Goal: Task Accomplishment & Management: Manage account settings

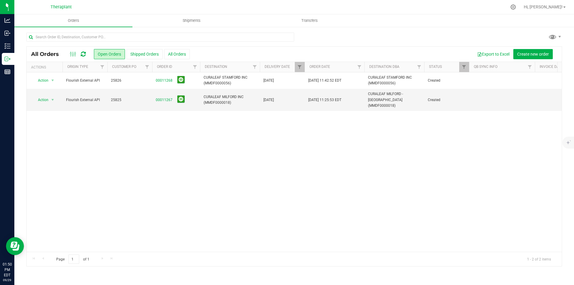
click at [81, 53] on icon at bounding box center [83, 54] width 5 height 6
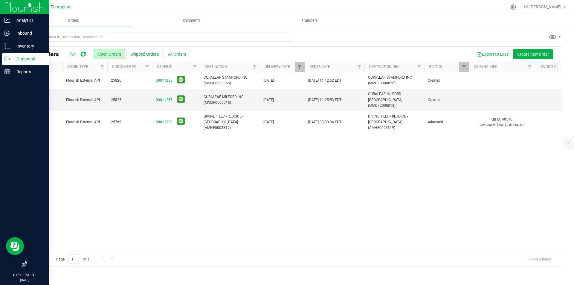
click at [4, 4] on div at bounding box center [24, 7] width 49 height 14
click at [7, 7] on img at bounding box center [24, 7] width 40 height 14
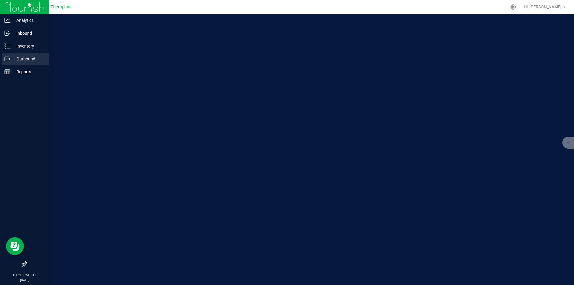
click at [24, 58] on p "Outbound" at bounding box center [28, 58] width 36 height 7
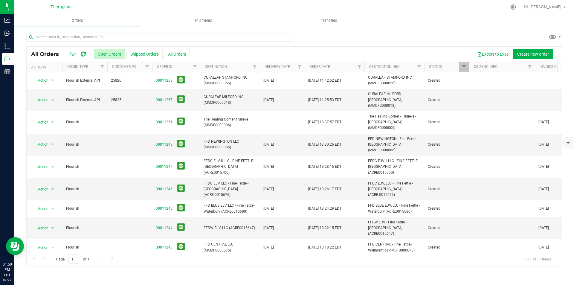
click at [81, 52] on icon at bounding box center [83, 54] width 5 height 6
click at [83, 53] on icon at bounding box center [83, 54] width 7 height 7
click at [83, 53] on icon at bounding box center [83, 54] width 5 height 6
click at [85, 60] on div "All Orders Open Orders Shipped Orders All Orders Export to Excel Create new ord…" at bounding box center [294, 54] width 535 height 15
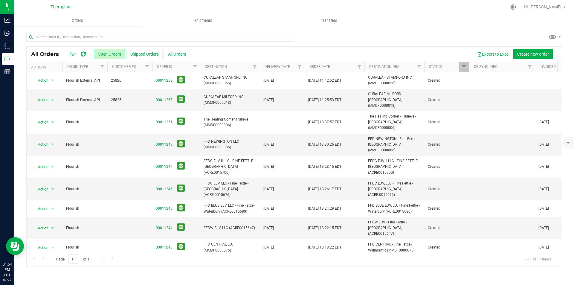
click at [86, 60] on div "All Orders Open Orders Shipped Orders All Orders Export to Excel Create new ord…" at bounding box center [294, 54] width 535 height 15
click at [81, 54] on icon at bounding box center [83, 54] width 5 height 6
click at [83, 55] on icon at bounding box center [83, 54] width 5 height 6
click at [85, 55] on icon at bounding box center [83, 54] width 5 height 6
click at [84, 54] on icon at bounding box center [83, 54] width 5 height 6
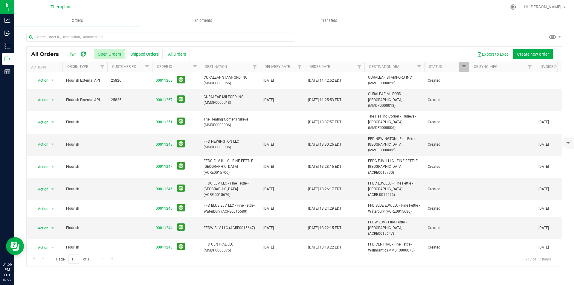
click at [82, 52] on icon at bounding box center [83, 54] width 5 height 6
click at [82, 51] on icon at bounding box center [83, 54] width 5 height 6
click at [86, 57] on icon at bounding box center [83, 54] width 5 height 6
click at [84, 54] on icon at bounding box center [83, 54] width 5 height 6
click at [90, 56] on div "All Orders" at bounding box center [61, 54] width 61 height 7
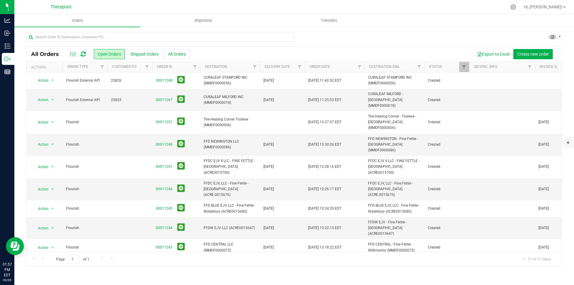
click at [82, 53] on icon at bounding box center [83, 54] width 5 height 6
click at [84, 52] on icon at bounding box center [83, 54] width 5 height 6
click at [84, 51] on icon at bounding box center [83, 54] width 5 height 6
click at [81, 55] on icon at bounding box center [83, 54] width 5 height 6
click at [81, 55] on icon at bounding box center [83, 54] width 7 height 7
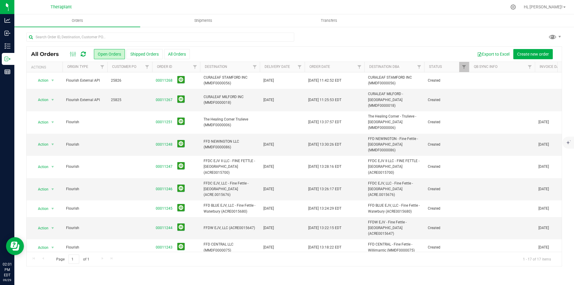
click at [83, 54] on icon at bounding box center [83, 54] width 5 height 6
click at [82, 53] on icon at bounding box center [83, 54] width 5 height 6
click at [82, 54] on icon at bounding box center [83, 54] width 5 height 6
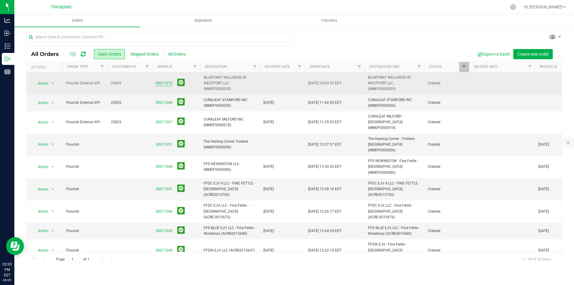
click at [167, 83] on link "00011270" at bounding box center [164, 83] width 17 height 6
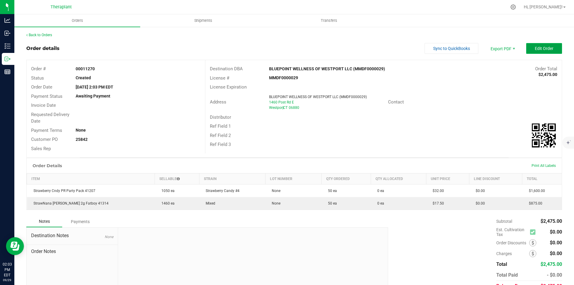
click at [535, 51] on span "Edit Order" at bounding box center [544, 48] width 19 height 5
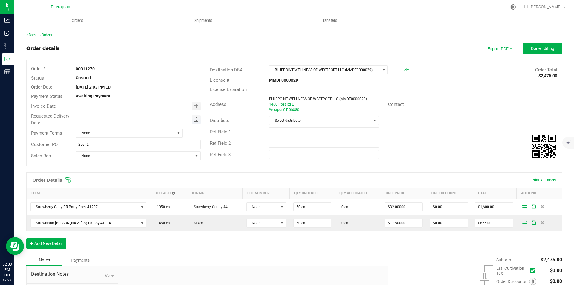
click at [193, 116] on span "Toggle calendar" at bounding box center [196, 119] width 9 height 8
click at [122, 186] on span "30" at bounding box center [120, 187] width 9 height 9
type input "09/30/2025"
click at [531, 51] on button "Done Editing" at bounding box center [542, 48] width 39 height 11
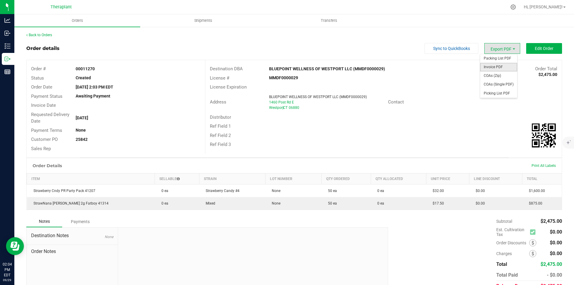
click at [495, 65] on span "Invoice PDF" at bounding box center [498, 67] width 37 height 9
click at [35, 34] on link "Back to Orders" at bounding box center [39, 35] width 26 height 4
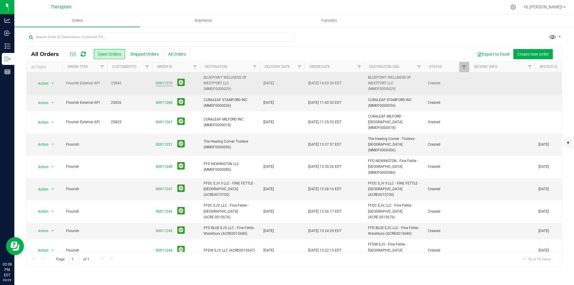
click at [161, 87] on span "00011270" at bounding box center [176, 83] width 41 height 9
click at [162, 86] on link "00011270" at bounding box center [164, 83] width 17 height 6
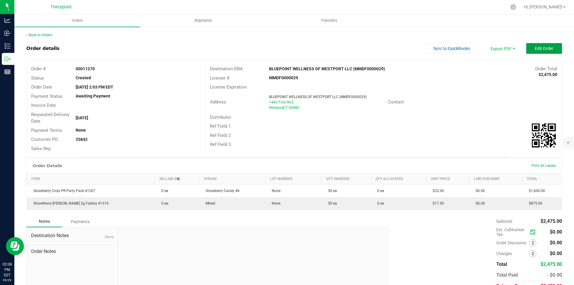
click at [535, 51] on span "Edit Order" at bounding box center [544, 48] width 19 height 5
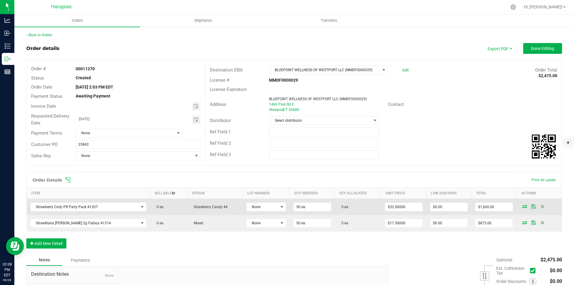
click at [522, 208] on icon at bounding box center [524, 207] width 5 height 4
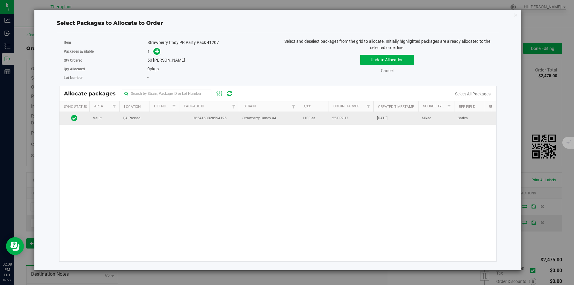
click at [234, 123] on td "3654163828594125" at bounding box center [209, 118] width 60 height 13
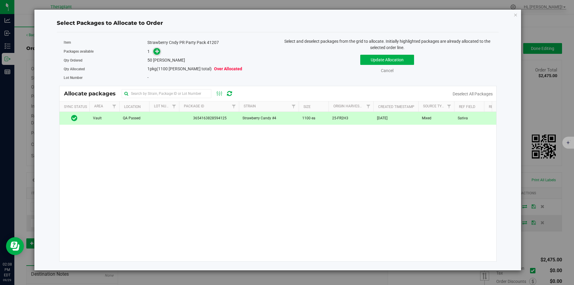
click at [154, 53] on span at bounding box center [156, 51] width 7 height 7
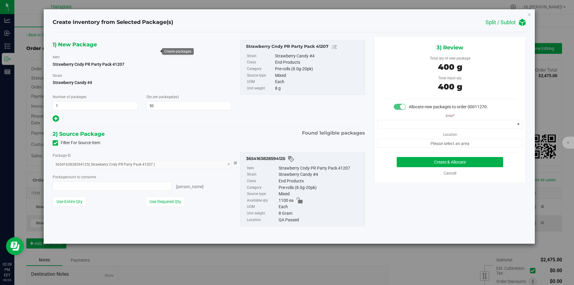
type input "50 ea"
click at [394, 124] on span at bounding box center [446, 124] width 137 height 8
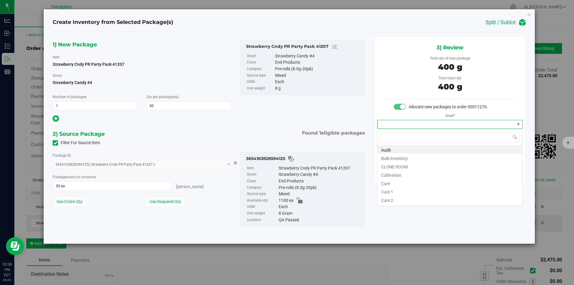
scroll to position [9, 145]
type input "v"
click at [391, 164] on li "Vault" at bounding box center [450, 166] width 145 height 8
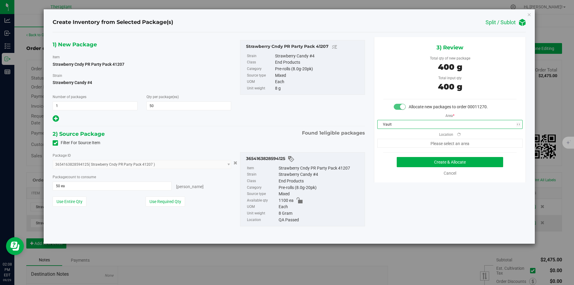
click at [388, 140] on span "Please select an area" at bounding box center [449, 143] width 145 height 9
click at [388, 142] on span "Finished Goods" at bounding box center [446, 143] width 137 height 8
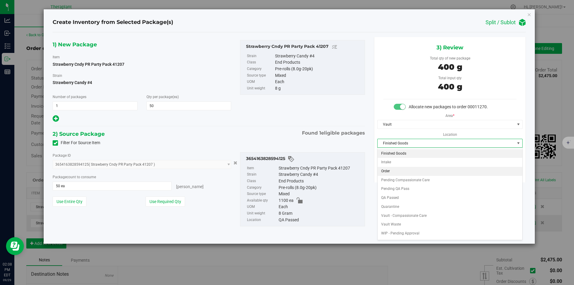
click at [393, 173] on li "Order" at bounding box center [450, 171] width 145 height 9
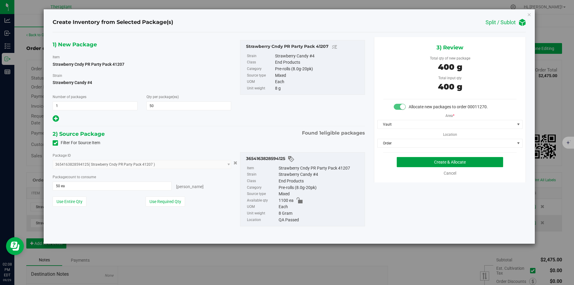
click at [408, 164] on button "Create & Allocate" at bounding box center [450, 162] width 106 height 10
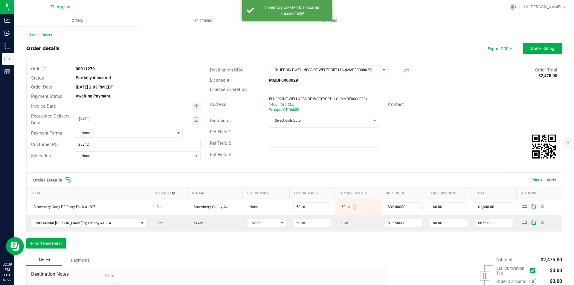
click at [522, 222] on icon at bounding box center [524, 223] width 5 height 4
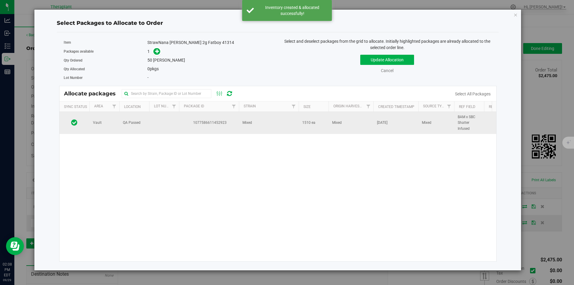
drag, startPoint x: 273, startPoint y: 124, endPoint x: 234, endPoint y: 114, distance: 40.4
click at [273, 124] on td "Mixed" at bounding box center [269, 123] width 60 height 22
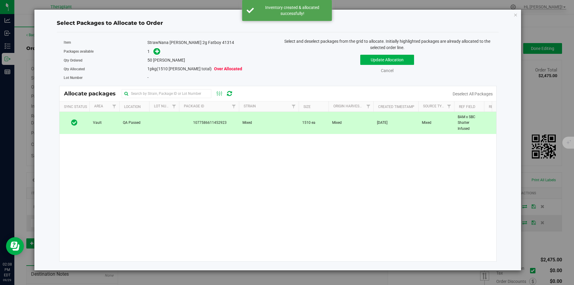
click at [161, 53] on div "1" at bounding box center [210, 51] width 126 height 7
click at [158, 52] on icon at bounding box center [157, 51] width 4 height 4
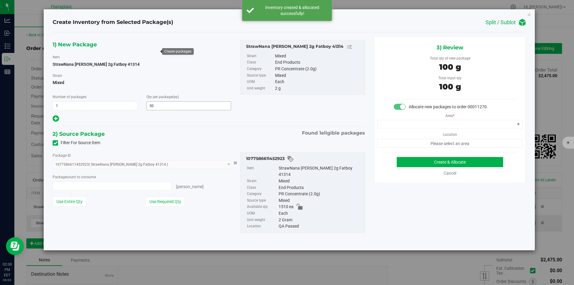
type input "50 ea"
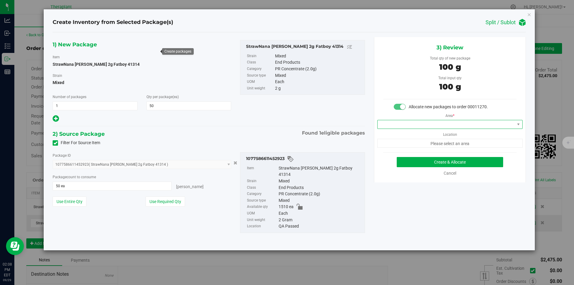
click at [421, 126] on span at bounding box center [446, 124] width 137 height 8
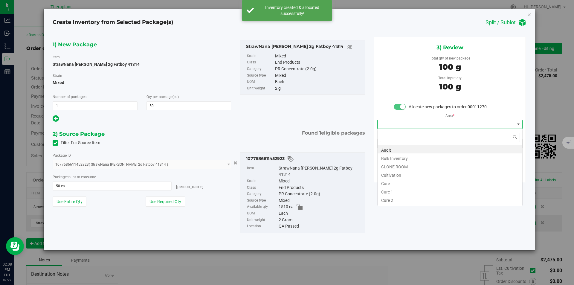
scroll to position [9, 145]
type input "v"
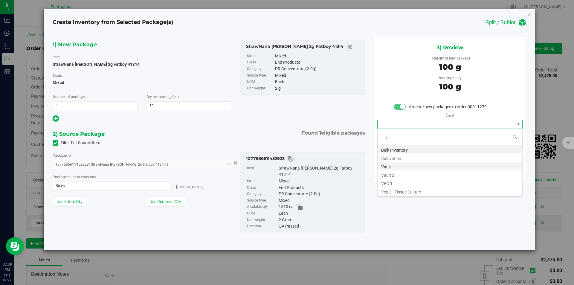
click at [400, 165] on li "Vault" at bounding box center [450, 166] width 145 height 8
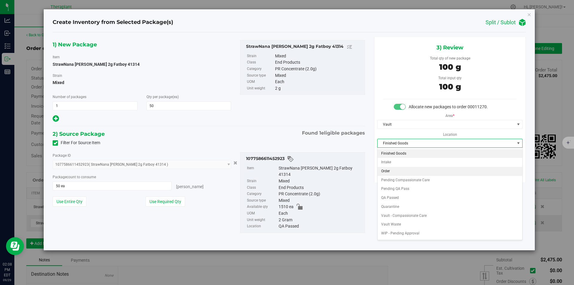
click at [389, 171] on li "Order" at bounding box center [450, 171] width 145 height 9
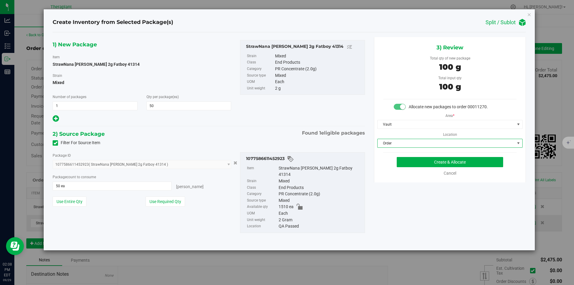
click at [417, 170] on div "Create & Allocate Cancel" at bounding box center [449, 166] width 133 height 19
click at [421, 166] on button "Create & Allocate" at bounding box center [450, 162] width 106 height 10
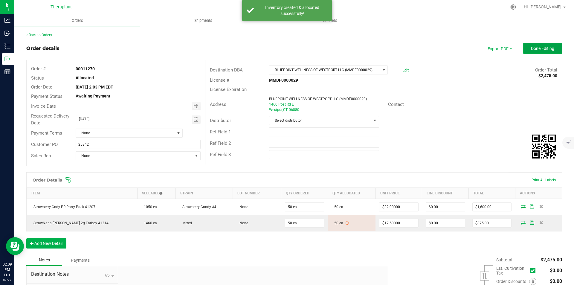
click at [533, 45] on button "Done Editing" at bounding box center [542, 48] width 39 height 11
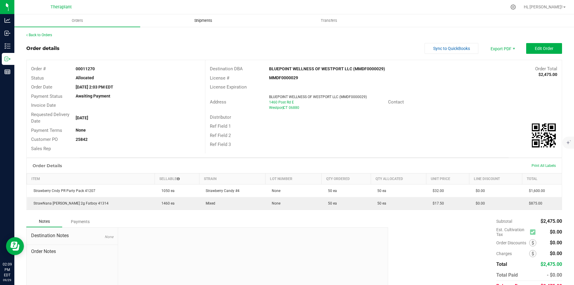
click at [212, 22] on span "Shipments" at bounding box center [203, 20] width 34 height 5
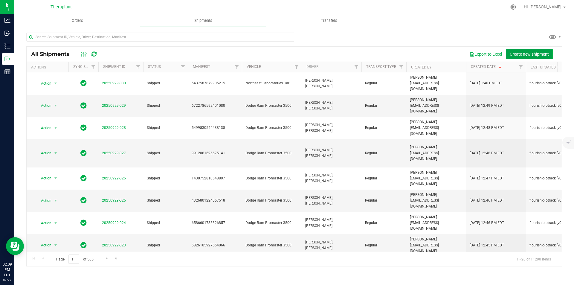
click at [506, 52] on button "Create new shipment" at bounding box center [529, 54] width 47 height 10
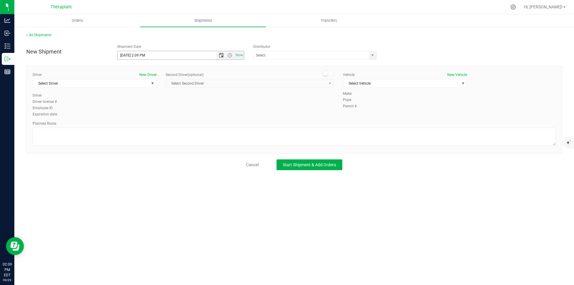
click at [222, 55] on span "Open the date view" at bounding box center [221, 55] width 5 height 5
click at [142, 123] on link "30" at bounding box center [140, 125] width 9 height 9
click at [231, 56] on span "Open the time view" at bounding box center [230, 55] width 5 height 5
click at [148, 118] on li "11:30 PM" at bounding box center [181, 118] width 126 height 8
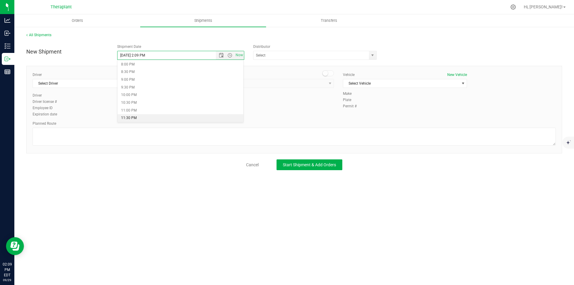
type input "9/30/2025 11:30 PM"
click at [87, 86] on span "Select Driver" at bounding box center [91, 83] width 116 height 8
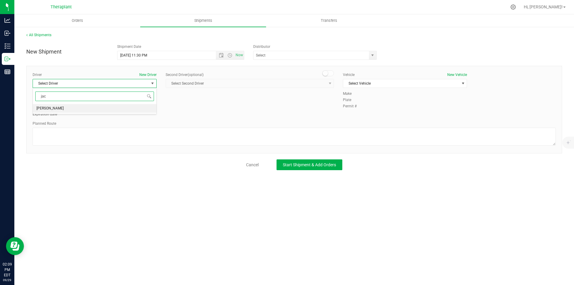
click at [85, 108] on li "Jacqueline Nimro" at bounding box center [94, 108] width 123 height 9
type input "jac"
click at [324, 73] on small at bounding box center [325, 73] width 5 height 5
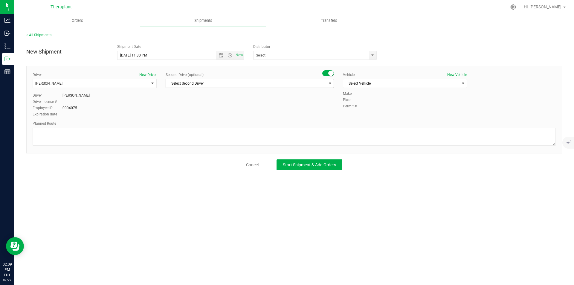
click at [320, 83] on span "Select Second Driver" at bounding box center [246, 83] width 160 height 8
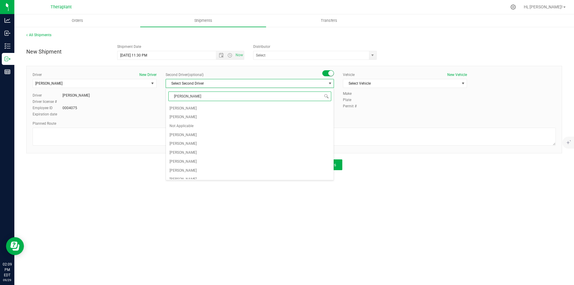
type input "shauna"
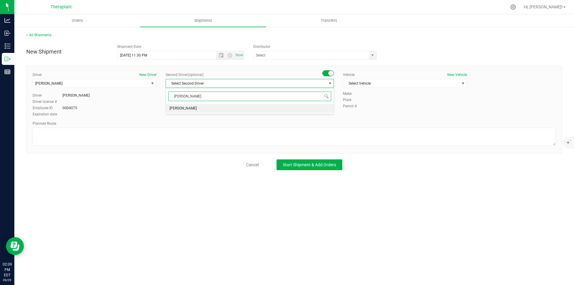
click at [306, 105] on li "ShaunaKay McNeil" at bounding box center [250, 108] width 168 height 9
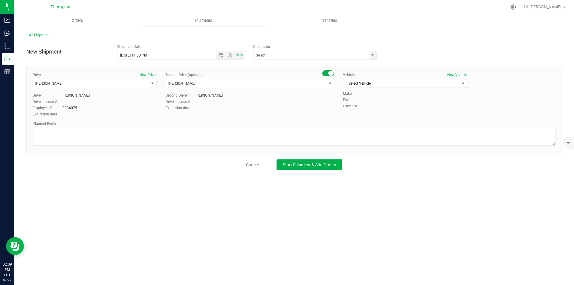
click at [346, 83] on span "Select Vehicle" at bounding box center [401, 83] width 116 height 8
click at [356, 128] on li "Dodge Ram Promaster 3500" at bounding box center [404, 129] width 123 height 9
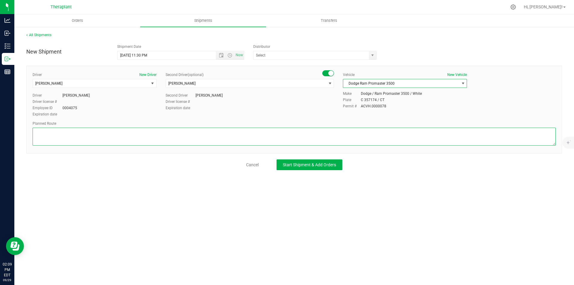
click at [89, 142] on textarea at bounding box center [294, 137] width 523 height 18
paste textarea "Get on CT-8 S from CT-262, Follow CT-8 S to US-1 S/Kings Hwy Cutoff in Fairfiel…"
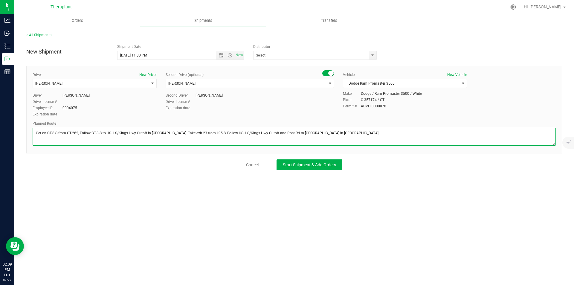
type textarea "Get on CT-8 S from CT-262, Follow CT-8 S to US-1 S/Kings Hwy Cutoff in Fairfiel…"
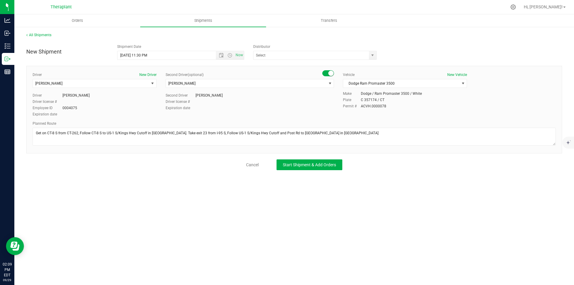
click at [300, 170] on div "All Shipments New Shipment Shipment Date 9/30/2025 11:30 PM Now Distributor Ana…" at bounding box center [294, 101] width 560 height 150
click at [300, 168] on button "Start Shipment & Add Orders" at bounding box center [310, 164] width 66 height 11
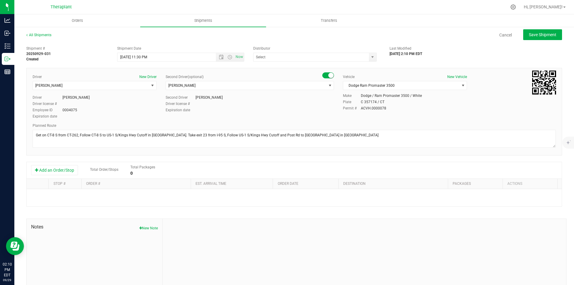
click at [65, 161] on div "Shipment # 20250929-031 Created Shipment Date 9/30/2025 11:30 PM Now Distributo…" at bounding box center [294, 171] width 536 height 256
click at [63, 170] on button "Add an Order/Stop" at bounding box center [54, 170] width 47 height 10
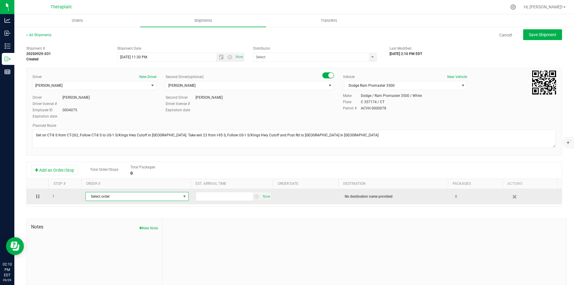
click at [94, 195] on span "Select order" at bounding box center [133, 196] width 95 height 8
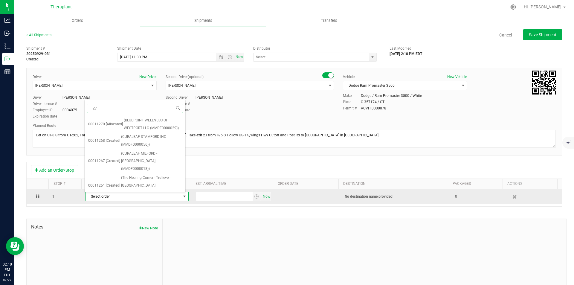
type input "270"
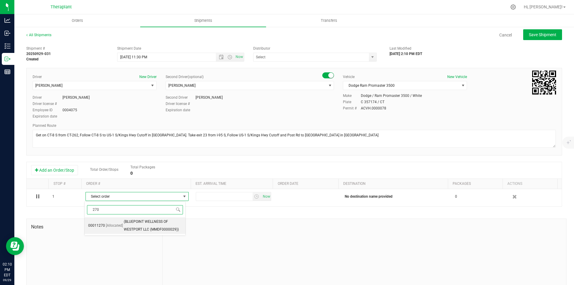
click at [128, 229] on span "(BLUEPOINT WELLNESS OF WESTPORT LLC (MMDF0000029))" at bounding box center [153, 225] width 58 height 15
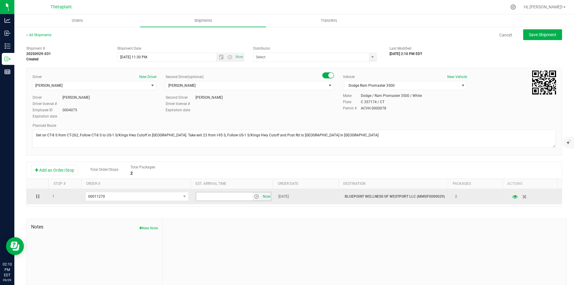
click at [261, 197] on span "Now" at bounding box center [266, 196] width 10 height 9
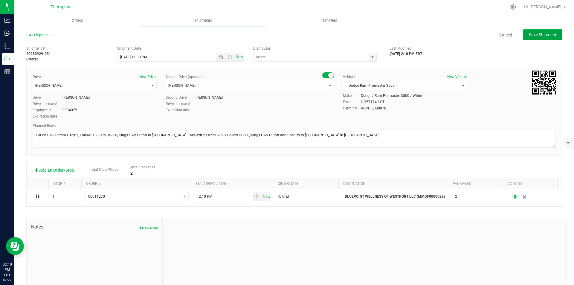
click at [528, 37] on button "Save Shipment" at bounding box center [542, 34] width 39 height 11
type input "10/1/2025 3:30 AM"
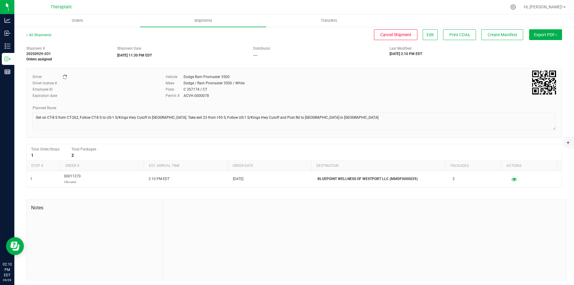
click at [506, 34] on span "Create Manifest" at bounding box center [503, 34] width 30 height 5
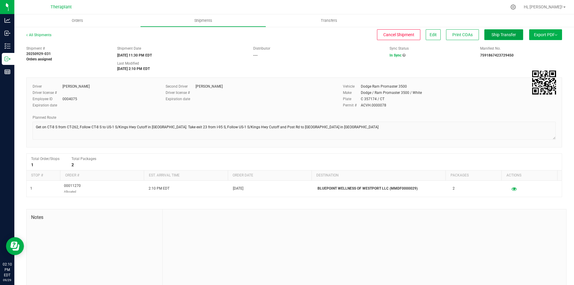
click at [485, 37] on button "Ship Transfer" at bounding box center [503, 34] width 39 height 11
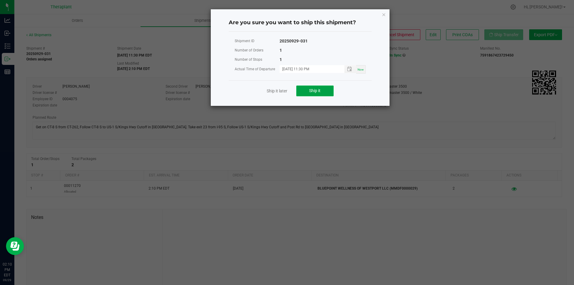
click at [325, 93] on button "Ship it" at bounding box center [314, 91] width 37 height 11
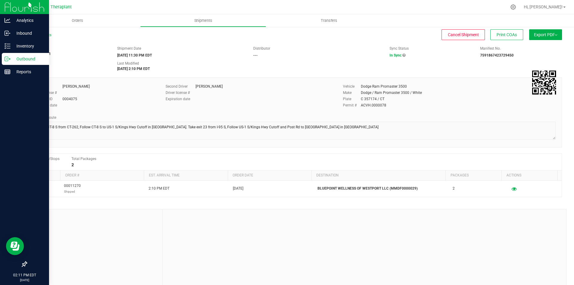
click at [9, 3] on img at bounding box center [24, 7] width 40 height 14
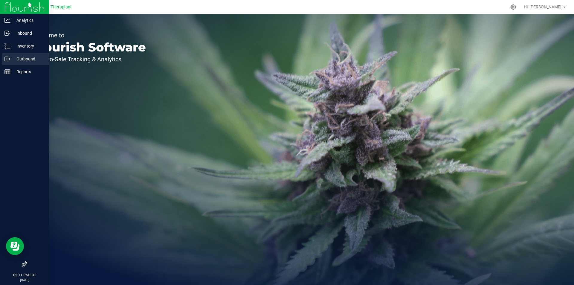
click at [15, 59] on p "Outbound" at bounding box center [28, 58] width 36 height 7
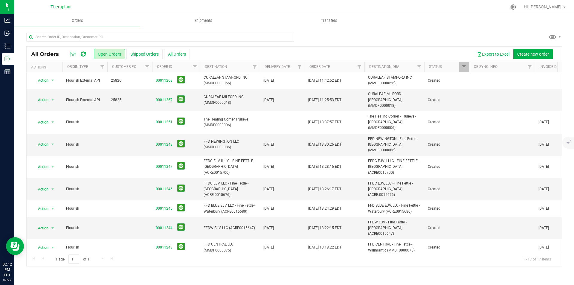
click at [83, 51] on link at bounding box center [83, 54] width 5 height 7
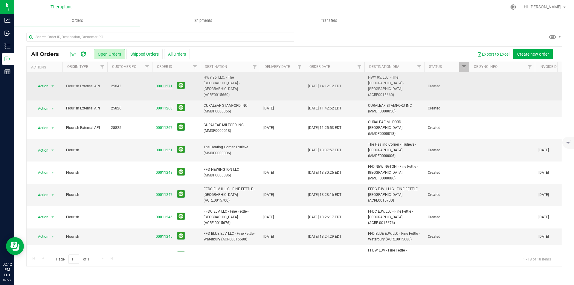
click at [162, 83] on link "00011271" at bounding box center [164, 86] width 17 height 6
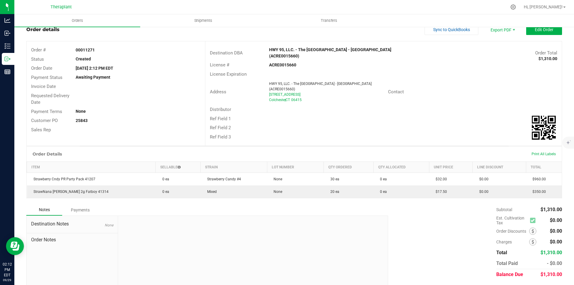
scroll to position [29, 0]
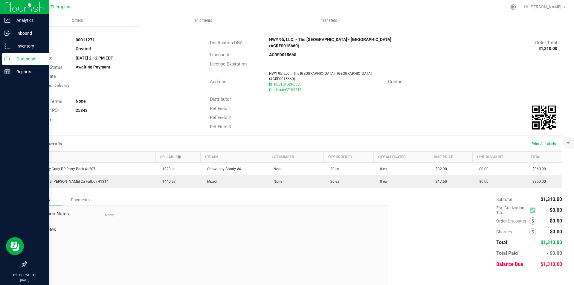
click at [12, 7] on img at bounding box center [24, 7] width 40 height 14
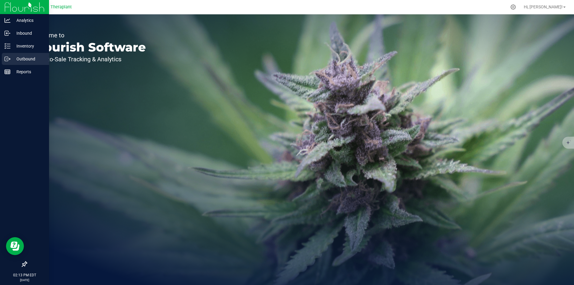
click at [12, 56] on p "Outbound" at bounding box center [28, 58] width 36 height 7
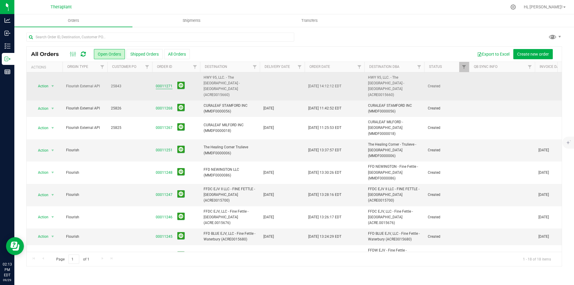
click at [164, 86] on link "00011271" at bounding box center [164, 86] width 17 height 6
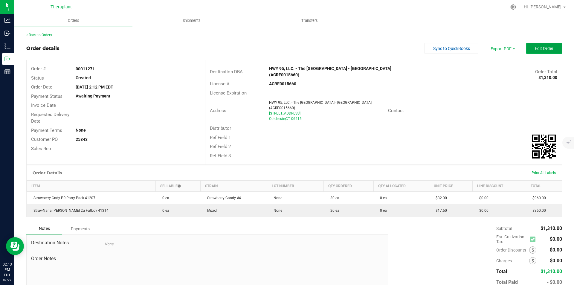
click at [535, 47] on span "Edit Order" at bounding box center [544, 48] width 19 height 5
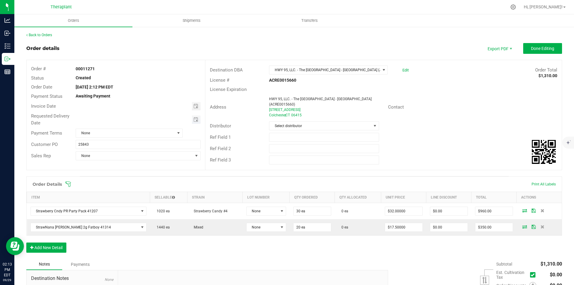
click at [195, 122] on span "Toggle calendar" at bounding box center [196, 119] width 9 height 8
click at [124, 187] on span "30" at bounding box center [120, 187] width 9 height 9
type input "[DATE]"
click at [530, 45] on button "Done Editing" at bounding box center [542, 48] width 39 height 11
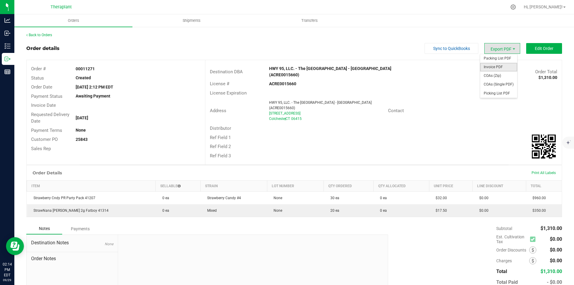
click at [496, 66] on span "Invoice PDF" at bounding box center [498, 67] width 37 height 9
click at [498, 65] on span "Invoice PDF" at bounding box center [498, 67] width 37 height 9
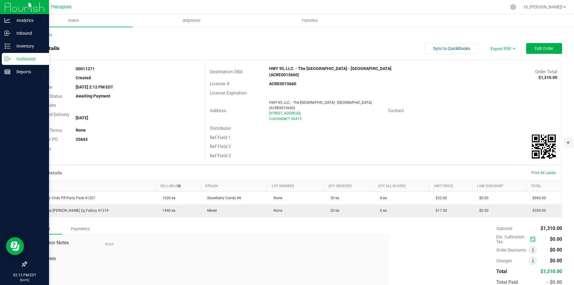
click at [2, 6] on div at bounding box center [24, 7] width 49 height 14
click at [6, 5] on img at bounding box center [24, 7] width 40 height 14
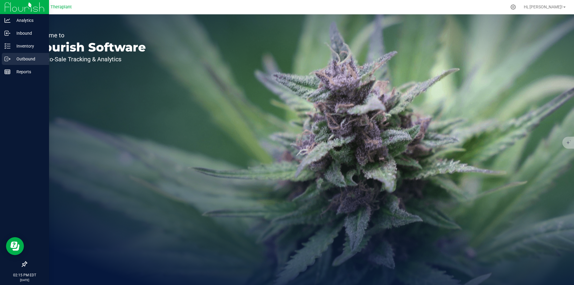
click at [30, 57] on p "Outbound" at bounding box center [28, 58] width 36 height 7
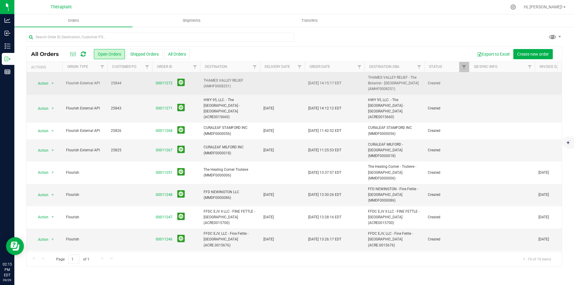
click at [158, 80] on span "00011272" at bounding box center [176, 83] width 41 height 9
click at [162, 82] on link "00011272" at bounding box center [164, 83] width 17 height 6
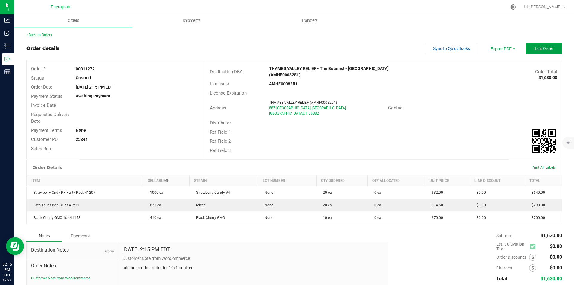
click at [540, 46] on span "Edit Order" at bounding box center [544, 48] width 19 height 5
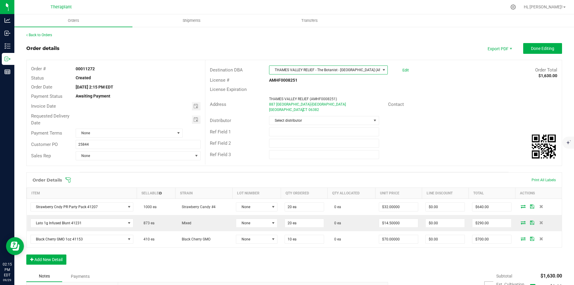
click at [339, 69] on span "THAMES VALLEY RELIEF - The Botanist - Montville (AMHF0008251)" at bounding box center [324, 70] width 111 height 8
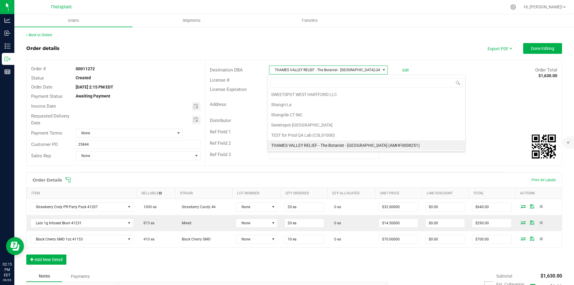
scroll to position [9, 118]
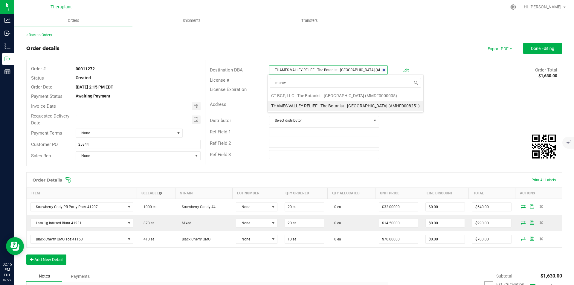
type input "montvi"
click at [361, 97] on li "CT BGP, LLC - The Botanist - Montville (MMDF0000005)" at bounding box center [346, 96] width 156 height 10
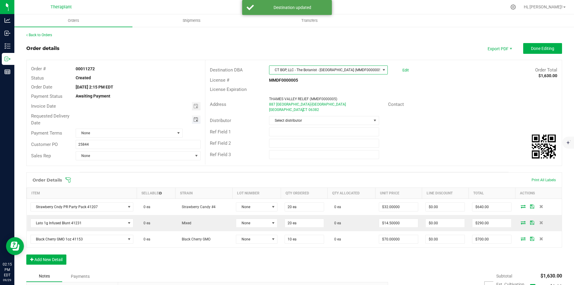
click at [194, 119] on span "Toggle calendar" at bounding box center [195, 119] width 5 height 5
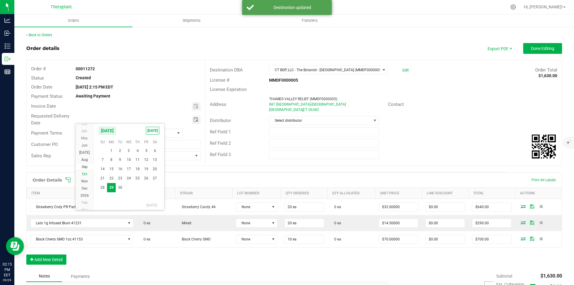
click at [87, 174] on span "Oct" at bounding box center [84, 174] width 5 height 4
click at [131, 150] on span "1" at bounding box center [128, 150] width 9 height 9
type input "10/01/2025"
click at [549, 48] on span "Done Editing" at bounding box center [542, 48] width 23 height 5
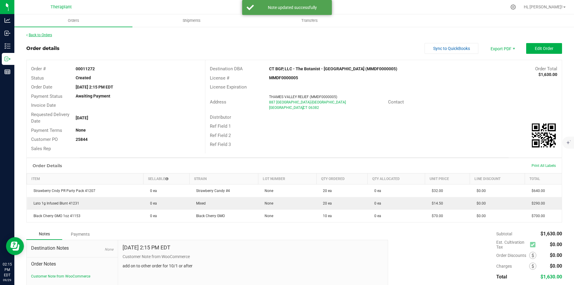
click at [48, 35] on link "Back to Orders" at bounding box center [39, 35] width 26 height 4
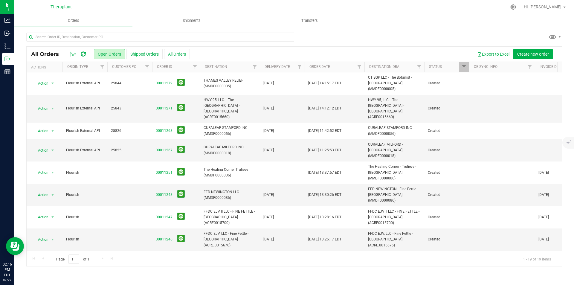
click at [80, 54] on div at bounding box center [78, 54] width 20 height 7
click at [83, 54] on icon at bounding box center [83, 54] width 5 height 6
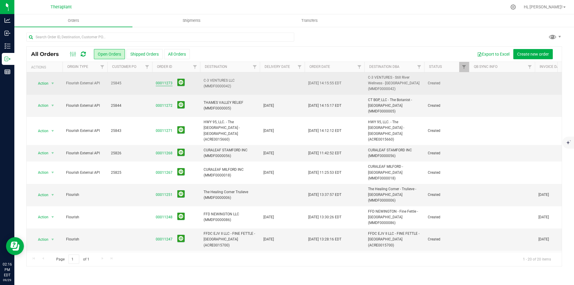
click at [168, 86] on link "00011273" at bounding box center [164, 83] width 17 height 6
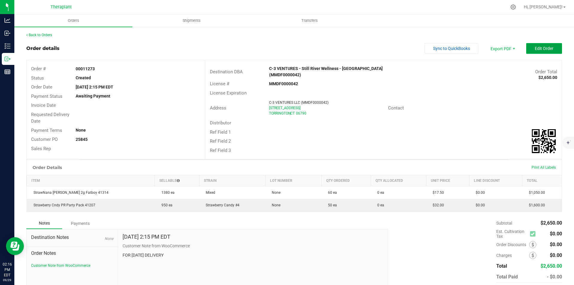
click at [532, 44] on button "Edit Order" at bounding box center [544, 48] width 36 height 11
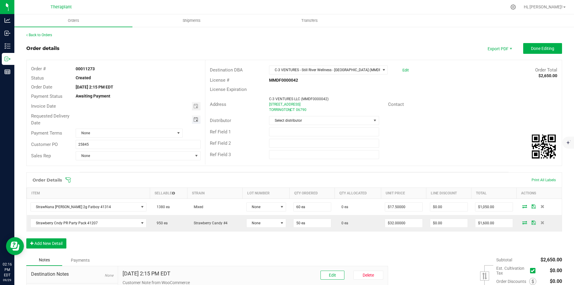
click at [194, 121] on span "Toggle calendar" at bounding box center [195, 119] width 5 height 5
click at [119, 186] on span "30" at bounding box center [120, 187] width 9 height 9
type input "09/30/2025"
click at [548, 52] on button "Done Editing" at bounding box center [542, 48] width 39 height 11
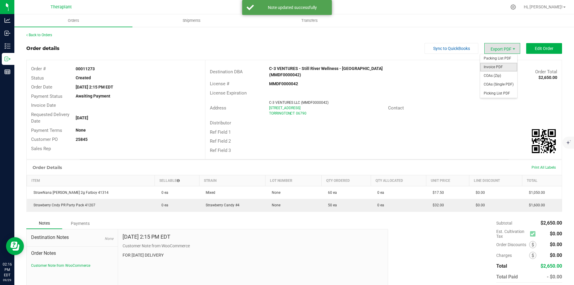
click at [496, 63] on span "Invoice PDF" at bounding box center [498, 67] width 37 height 9
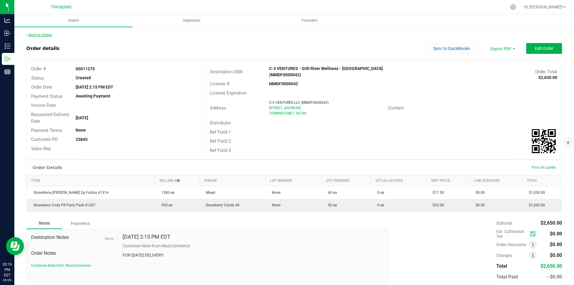
click at [44, 36] on link "Back to Orders" at bounding box center [39, 35] width 26 height 4
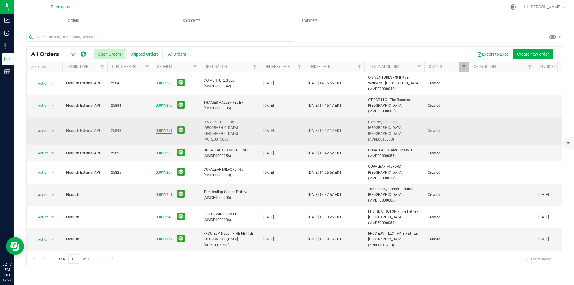
click at [164, 128] on link "00011271" at bounding box center [164, 131] width 17 height 6
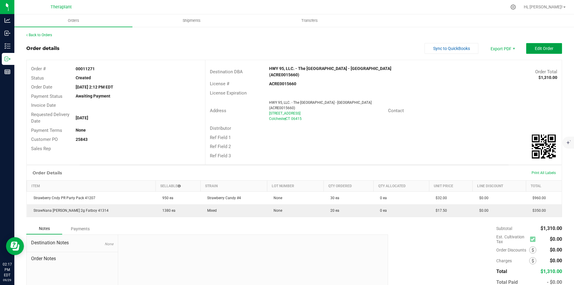
click at [535, 48] on span "Edit Order" at bounding box center [544, 48] width 19 height 5
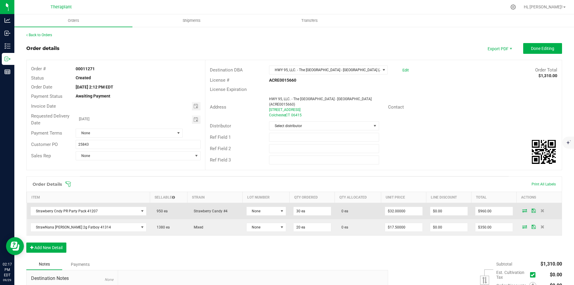
click at [522, 209] on icon at bounding box center [524, 211] width 5 height 4
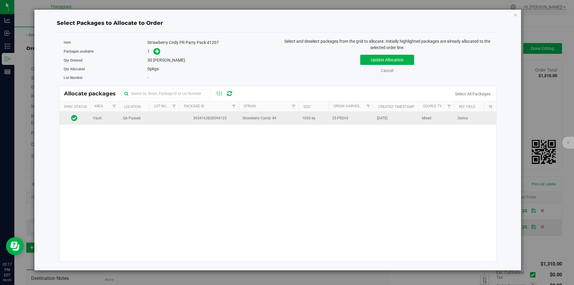
click at [256, 121] on span "Strawberry Candy #4" at bounding box center [260, 118] width 34 height 6
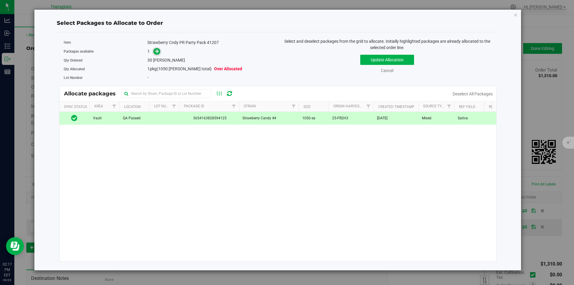
click at [159, 51] on icon at bounding box center [157, 51] width 4 height 4
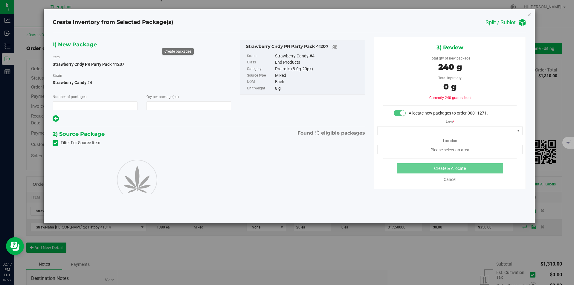
type input "1"
type input "30"
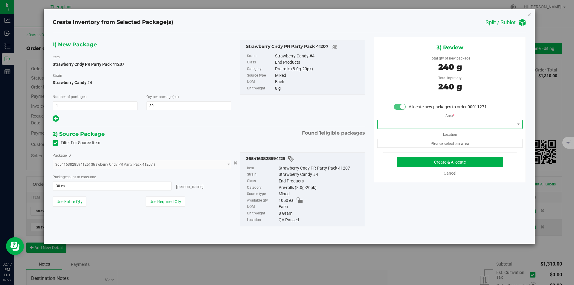
click at [403, 122] on span at bounding box center [446, 124] width 137 height 8
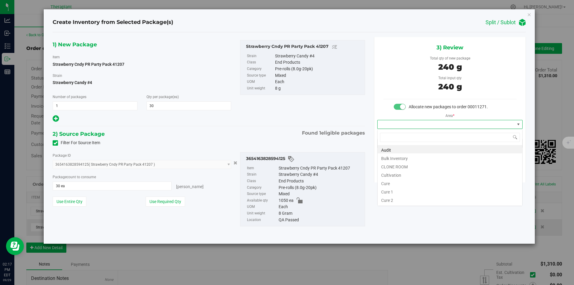
type input "v"
click at [386, 165] on li "Vault" at bounding box center [450, 166] width 145 height 8
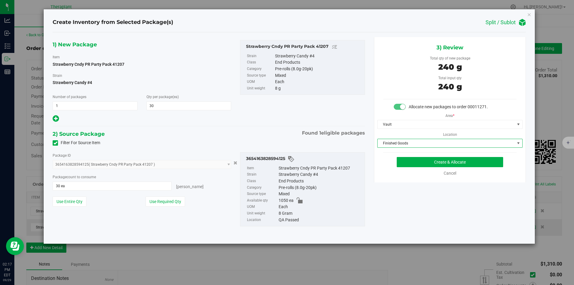
click at [390, 146] on span "Finished Goods" at bounding box center [446, 143] width 137 height 8
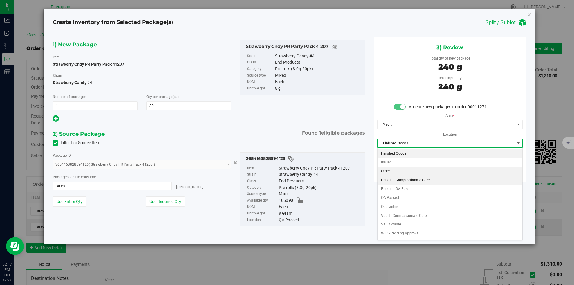
click at [391, 176] on li "Pending Compassionate Care" at bounding box center [450, 180] width 145 height 9
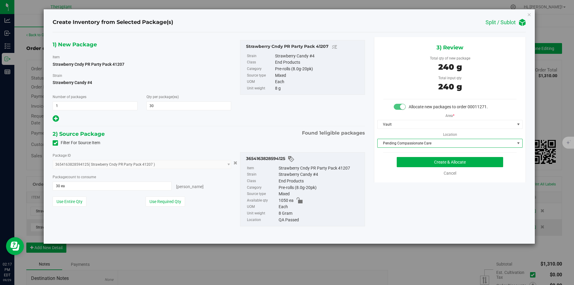
click at [401, 147] on span "Pending Compassionate Care" at bounding box center [446, 143] width 137 height 8
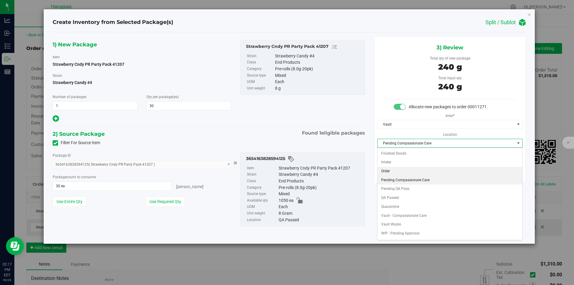
click at [391, 170] on li "Order" at bounding box center [450, 171] width 145 height 9
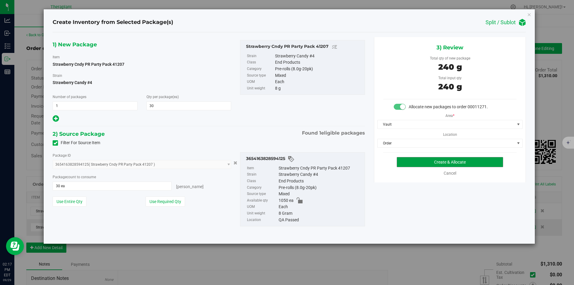
click at [408, 163] on button "Create & Allocate" at bounding box center [450, 162] width 106 height 10
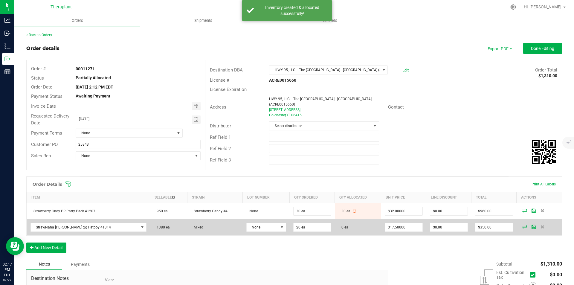
click at [522, 225] on icon at bounding box center [524, 227] width 5 height 4
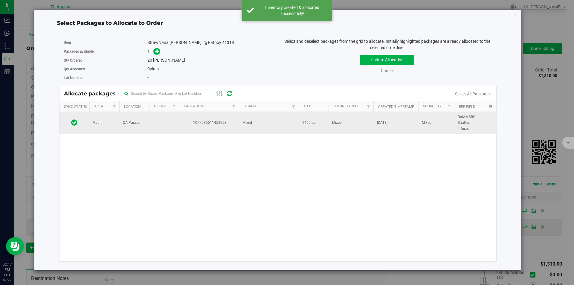
click at [225, 125] on span "1077586611452923" at bounding box center [209, 123] width 53 height 6
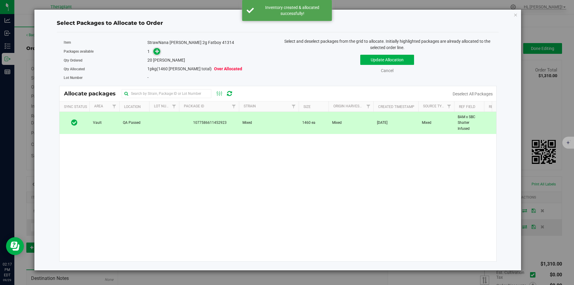
click at [158, 53] on icon at bounding box center [157, 51] width 4 height 4
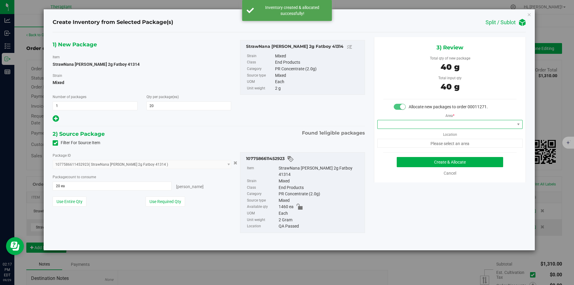
click at [397, 123] on span at bounding box center [446, 124] width 137 height 8
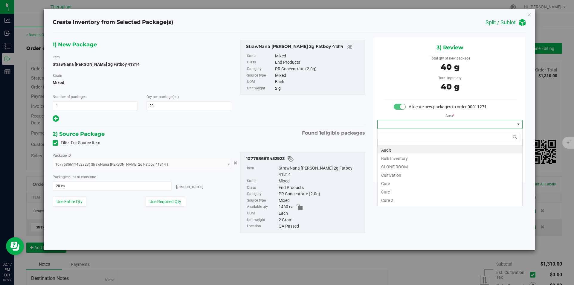
scroll to position [9, 145]
type input "v"
click at [393, 164] on li "Vault" at bounding box center [450, 166] width 145 height 8
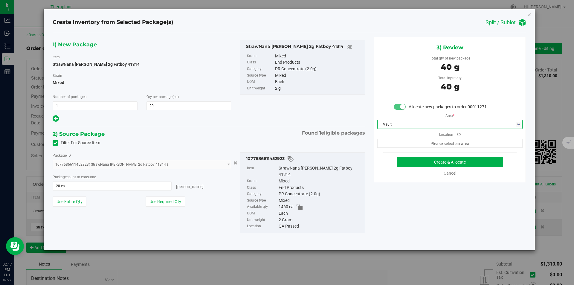
click at [395, 146] on span "Please select an area" at bounding box center [449, 143] width 145 height 9
click at [396, 143] on span "Finished Goods" at bounding box center [446, 143] width 137 height 8
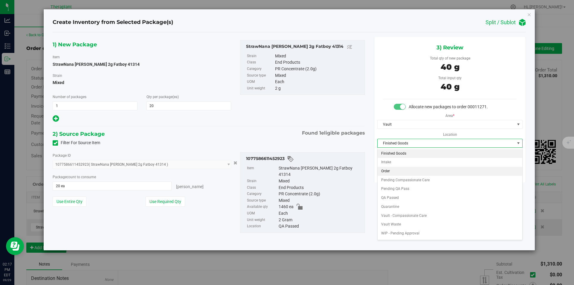
click at [401, 172] on li "Order" at bounding box center [450, 171] width 145 height 9
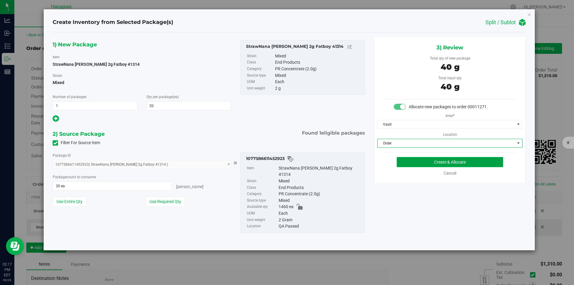
click at [424, 164] on button "Create & Allocate" at bounding box center [450, 162] width 106 height 10
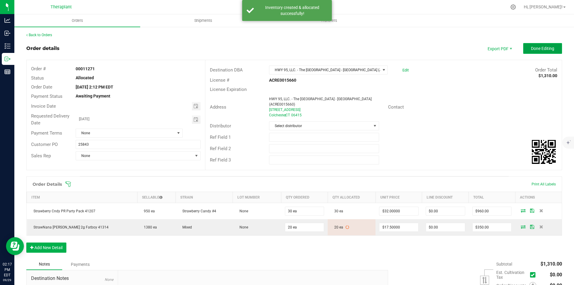
click at [538, 48] on span "Done Editing" at bounding box center [542, 48] width 23 height 5
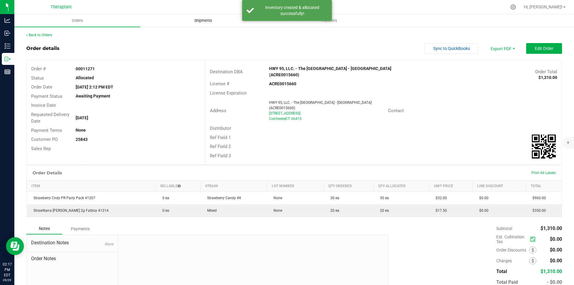
click at [198, 22] on span "Shipments" at bounding box center [203, 20] width 34 height 5
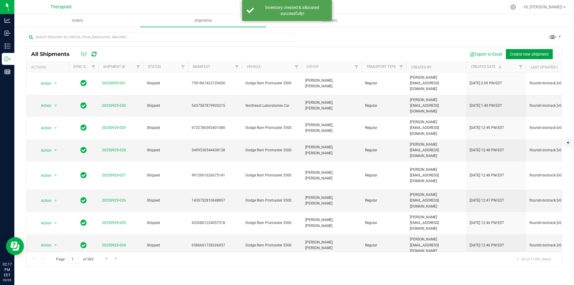
click at [515, 53] on span "Create new shipment" at bounding box center [529, 54] width 39 height 5
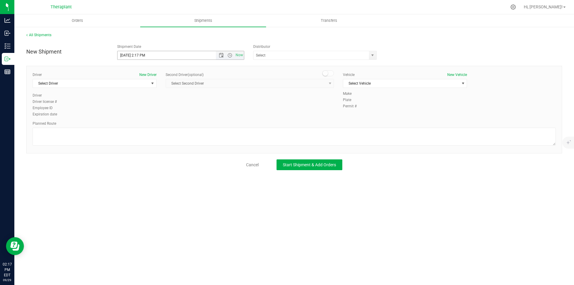
click at [221, 55] on span "Open the date view" at bounding box center [221, 55] width 5 height 5
click at [142, 127] on link "30" at bounding box center [140, 125] width 9 height 9
click at [233, 54] on span "Open the time view" at bounding box center [230, 55] width 10 height 5
click at [241, 75] on body "Analytics Inbound Inventory Outbound Reports 02:17 PM EDT 09/29/2025 09/29 Ther…" at bounding box center [287, 142] width 574 height 285
click at [234, 42] on div "New Shipment Shipment Date 9/30/2025 2:17 PM Now Distributor Analytics Labs CT …" at bounding box center [294, 50] width 545 height 19
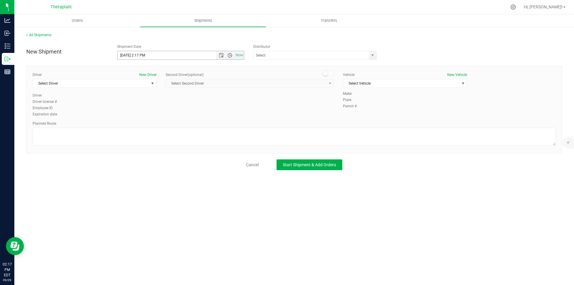
click at [232, 54] on span "Open the time view" at bounding box center [230, 55] width 5 height 5
click at [168, 119] on li "11:30 PM" at bounding box center [181, 118] width 126 height 8
type input "9/30/2025 11:30 PM"
click at [111, 85] on span "Select Driver" at bounding box center [91, 83] width 116 height 8
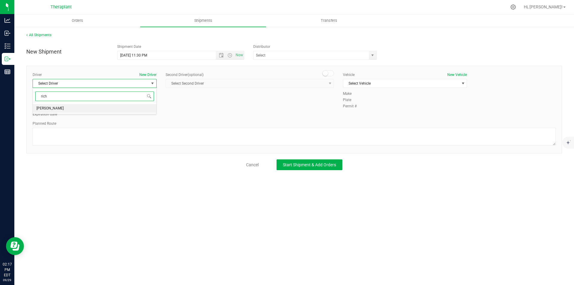
click at [96, 107] on li "Richard Butler" at bounding box center [94, 108] width 123 height 9
type input "rich"
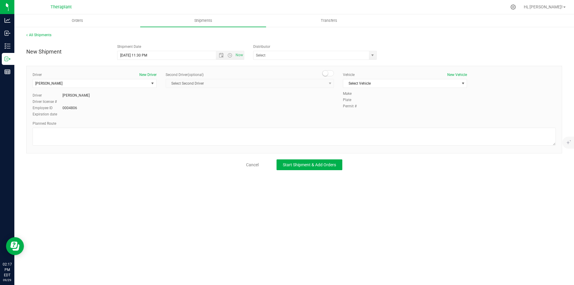
click at [323, 74] on small at bounding box center [325, 73] width 5 height 5
click at [318, 81] on span "Select Second Driver" at bounding box center [246, 83] width 160 height 8
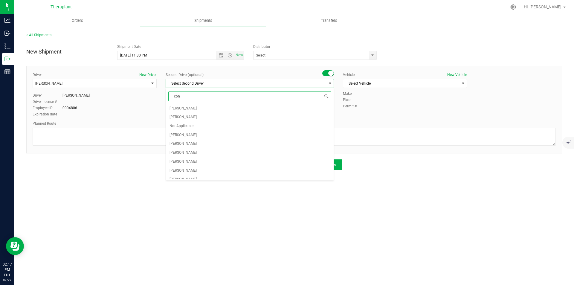
type input "conf"
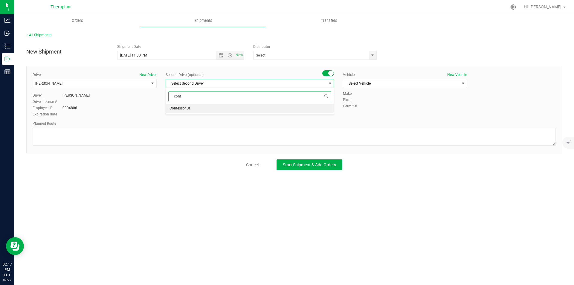
click at [281, 109] on li "Confessor Jr" at bounding box center [250, 108] width 168 height 9
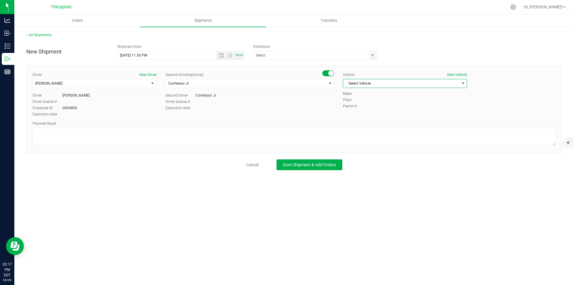
click at [365, 83] on span "Select Vehicle" at bounding box center [401, 83] width 116 height 8
click at [372, 105] on li "67" at bounding box center [404, 102] width 123 height 9
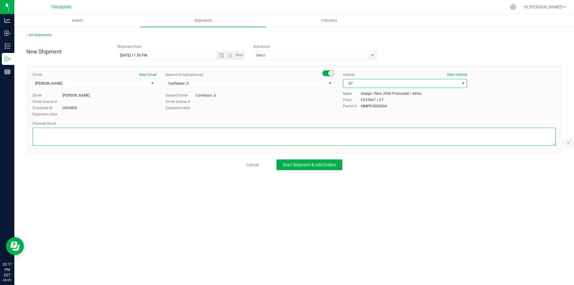
click at [100, 134] on textarea at bounding box center [294, 137] width 523 height 18
paste textarea "Park Road, Get on CT-8 S from CT-262, Take I-84 E, I-691 E, I-91 N and CT-9 S t…"
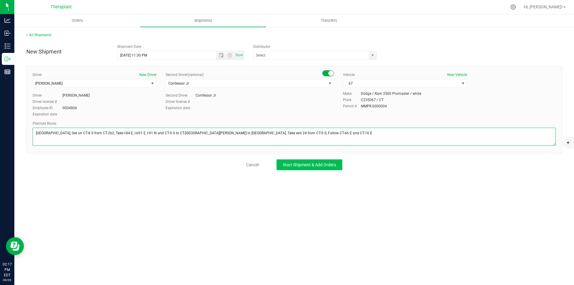
type textarea "Park Road, Get on CT-8 S from CT-262, Take I-84 E, I-691 E, I-91 N and CT-9 S t…"
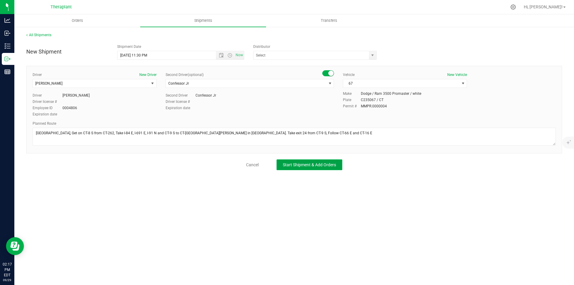
click at [287, 167] on span "Start Shipment & Add Orders" at bounding box center [309, 164] width 53 height 5
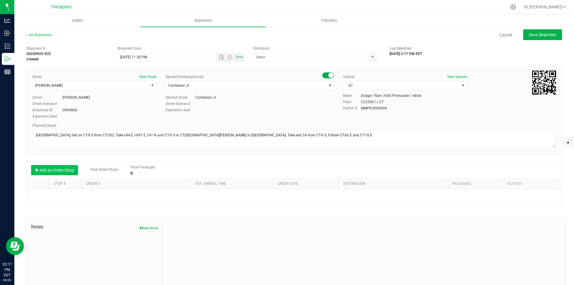
click at [55, 167] on button "Add an Order/Stop" at bounding box center [54, 170] width 47 height 10
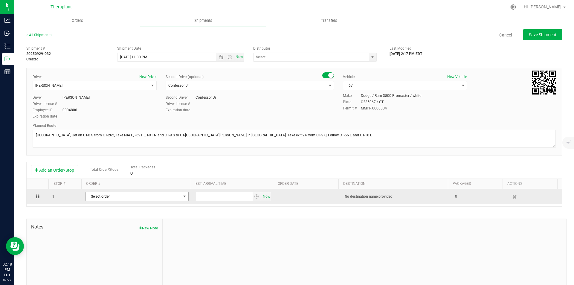
click at [126, 198] on span "Select order" at bounding box center [133, 196] width 95 height 8
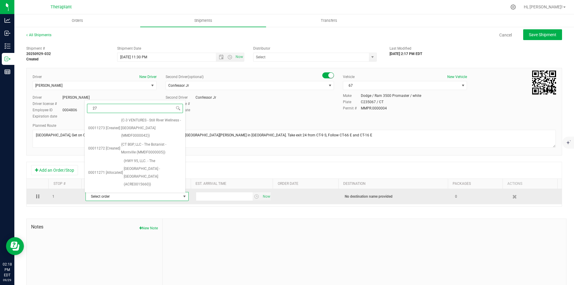
type input "271"
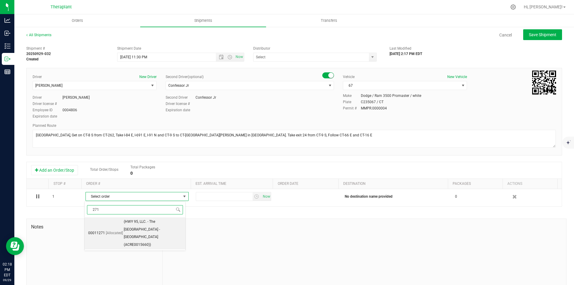
click at [148, 221] on span "(HWY 95, LLC. - The Harvest Corner - Colchester (ACRE0015660))" at bounding box center [153, 233] width 58 height 31
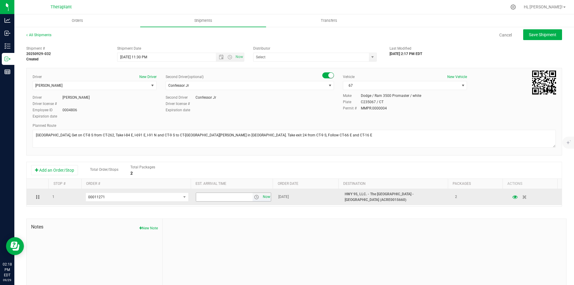
click at [263, 196] on span "Now" at bounding box center [266, 197] width 10 height 9
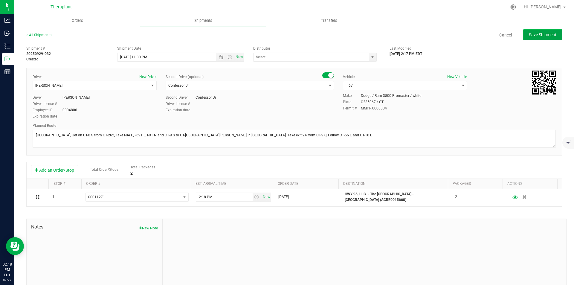
click at [534, 36] on span "Save Shipment" at bounding box center [543, 34] width 28 height 5
type input "10/1/2025 3:30 AM"
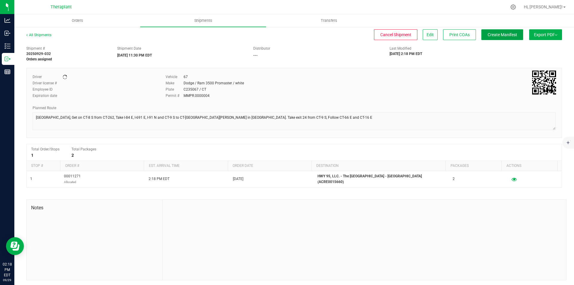
click at [505, 35] on span "Create Manifest" at bounding box center [503, 34] width 30 height 5
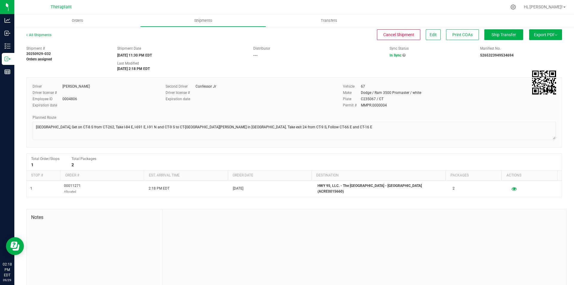
click at [484, 42] on div "All Shipments Cancel Shipment Edit Print COAs Ship Transfer Export PDF Manifest…" at bounding box center [294, 37] width 536 height 11
click at [484, 36] on button "Ship Transfer" at bounding box center [503, 34] width 39 height 11
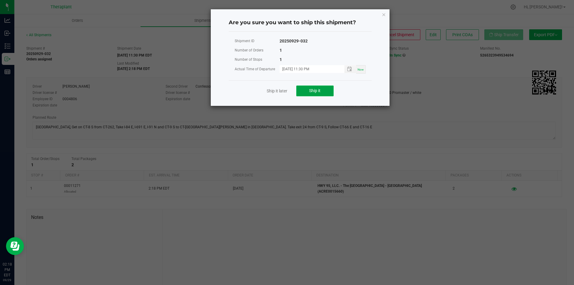
click at [314, 91] on span "Ship it" at bounding box center [314, 90] width 11 height 5
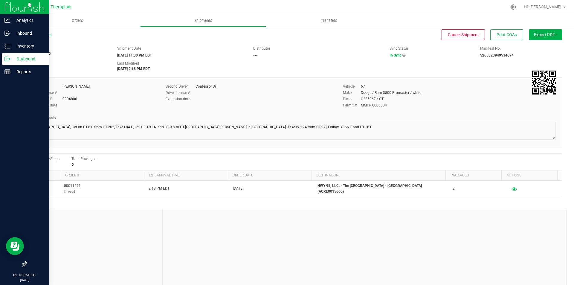
click at [0, 3] on div at bounding box center [24, 7] width 49 height 14
click at [16, 6] on img at bounding box center [24, 7] width 40 height 14
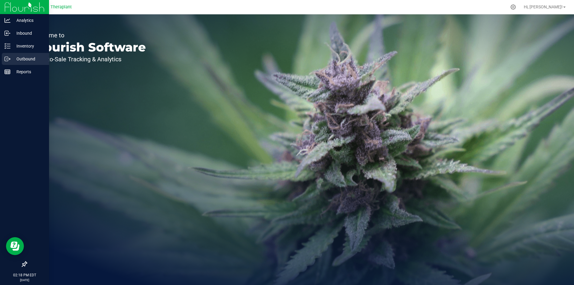
click at [20, 56] on p "Outbound" at bounding box center [28, 58] width 36 height 7
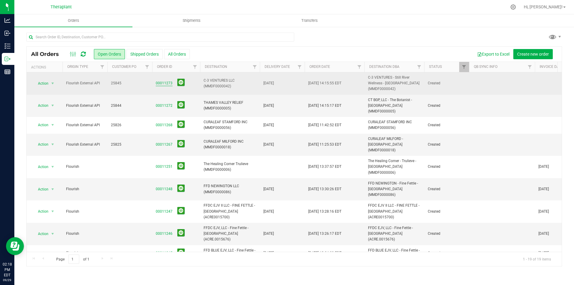
click at [164, 83] on link "00011273" at bounding box center [164, 83] width 17 height 6
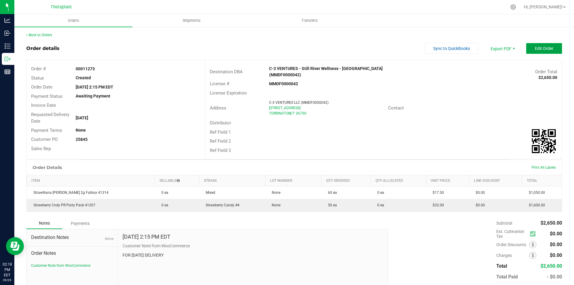
click at [533, 51] on button "Edit Order" at bounding box center [544, 48] width 36 height 11
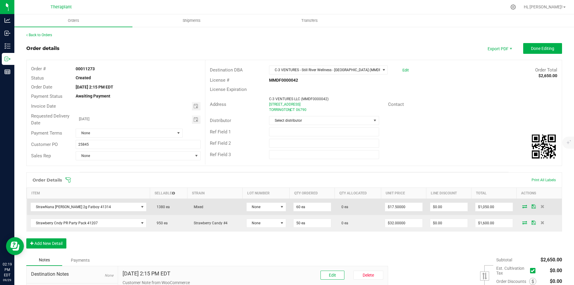
click at [518, 209] on td at bounding box center [539, 207] width 45 height 16
click at [522, 208] on icon at bounding box center [524, 207] width 5 height 4
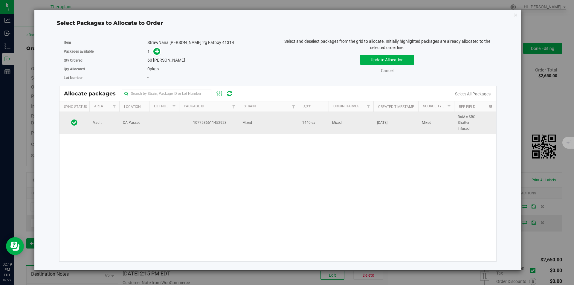
click at [226, 114] on td "1077586611452923" at bounding box center [209, 123] width 60 height 22
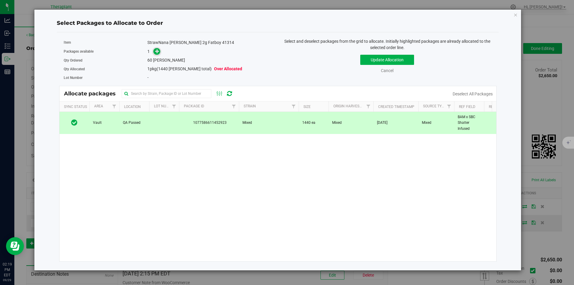
click at [159, 51] on icon at bounding box center [157, 51] width 4 height 4
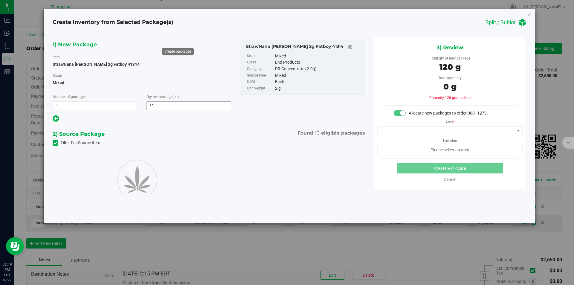
type input "60"
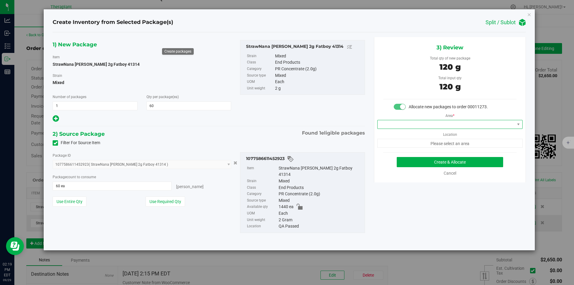
click at [403, 125] on span at bounding box center [446, 124] width 137 height 8
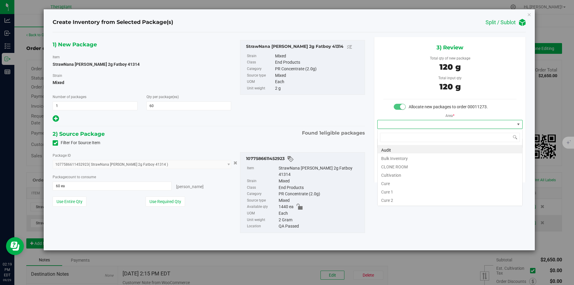
type input "v"
click at [394, 163] on li "Vault" at bounding box center [450, 166] width 145 height 8
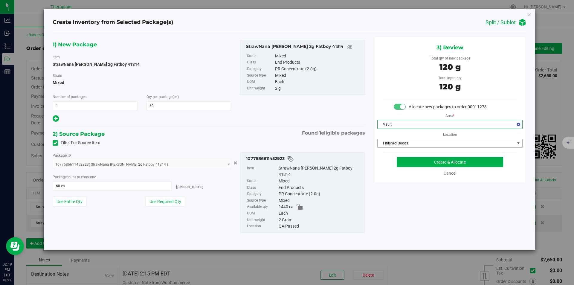
click at [398, 144] on span "Finished Goods" at bounding box center [446, 143] width 137 height 8
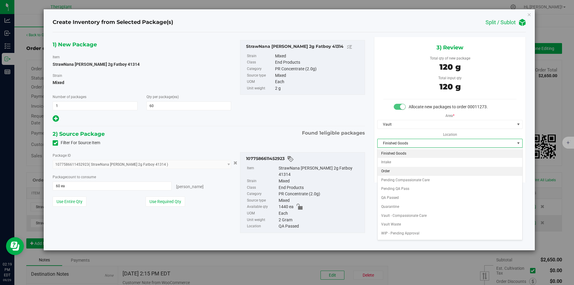
click at [393, 169] on li "Order" at bounding box center [450, 171] width 145 height 9
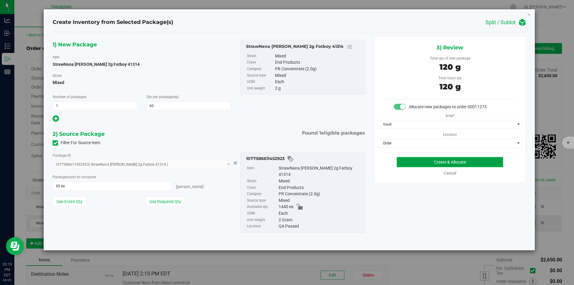
click at [408, 161] on button "Create & Allocate" at bounding box center [450, 162] width 106 height 10
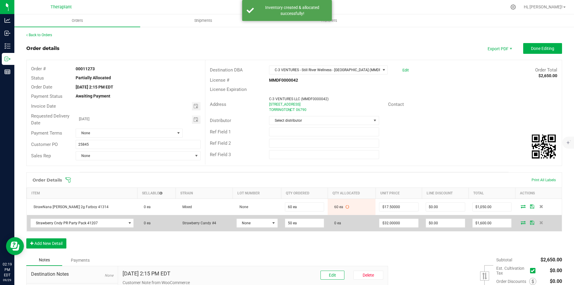
click at [521, 222] on icon at bounding box center [523, 223] width 5 height 4
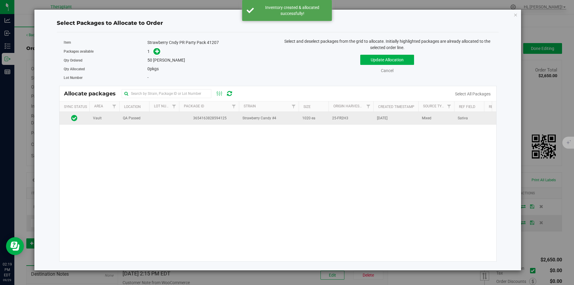
click at [206, 115] on td "3654163828594125" at bounding box center [209, 118] width 60 height 13
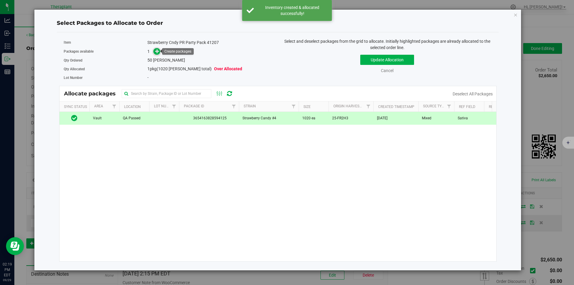
click at [158, 50] on icon at bounding box center [157, 51] width 4 height 4
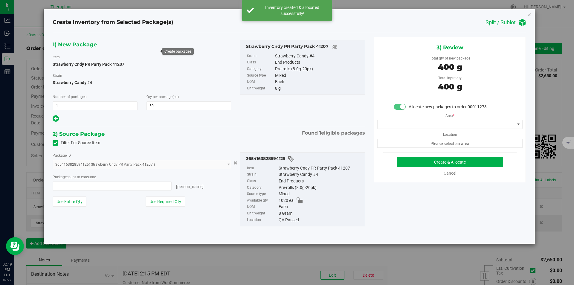
type input "50 ea"
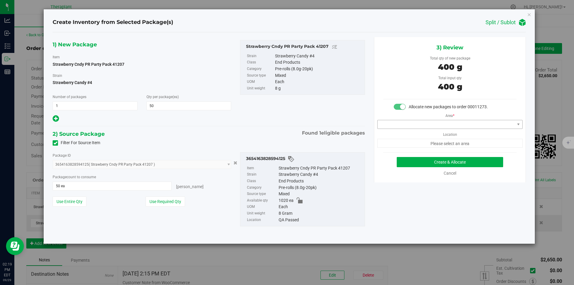
drag, startPoint x: 394, startPoint y: 118, endPoint x: 396, endPoint y: 125, distance: 7.1
click at [394, 119] on div "Area * Location Please select an area" at bounding box center [449, 129] width 151 height 38
click at [396, 125] on span at bounding box center [446, 124] width 137 height 8
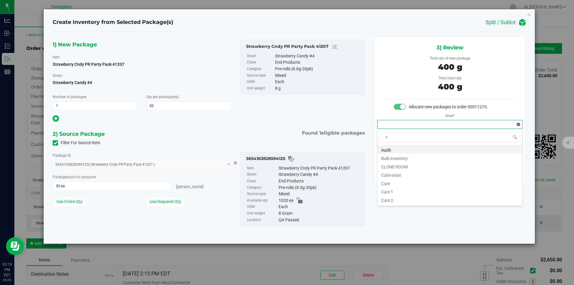
scroll to position [9, 145]
click at [399, 166] on li "Vault" at bounding box center [450, 166] width 145 height 8
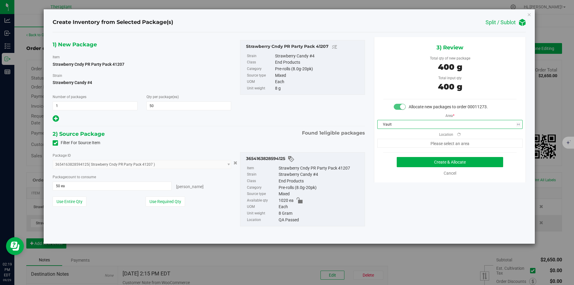
click at [395, 149] on div "3) Review Total qty of new package 400 g Total input qty 400 g Allocate new pac…" at bounding box center [450, 109] width 152 height 145
click at [395, 147] on span "Finished Goods" at bounding box center [446, 143] width 137 height 8
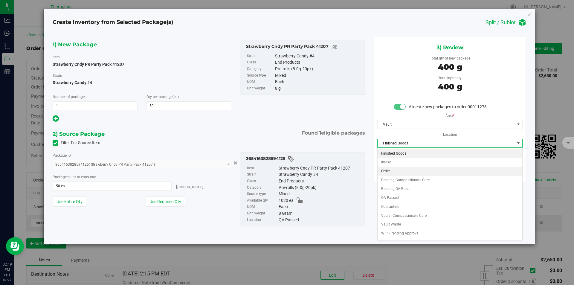
click at [398, 171] on li "Order" at bounding box center [450, 171] width 145 height 9
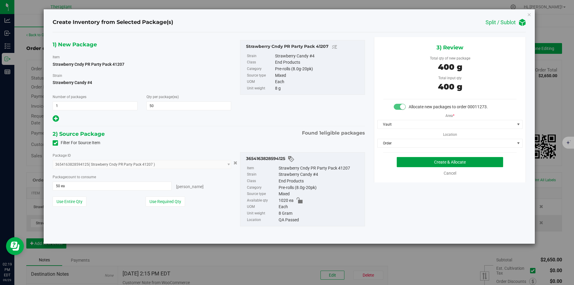
click at [408, 164] on button "Create & Allocate" at bounding box center [450, 162] width 106 height 10
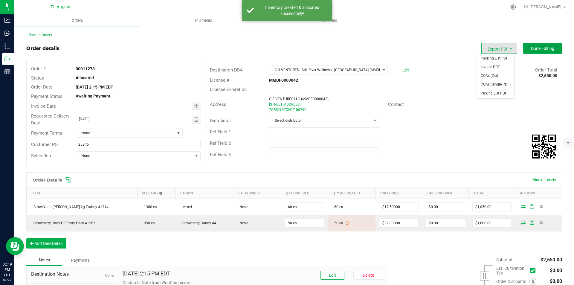
click at [546, 44] on button "Done Editing" at bounding box center [542, 48] width 39 height 11
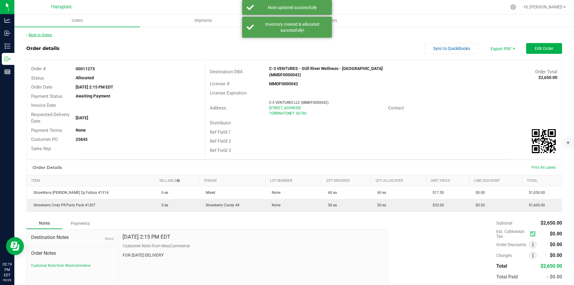
click at [47, 34] on link "Back to Orders" at bounding box center [39, 35] width 26 height 4
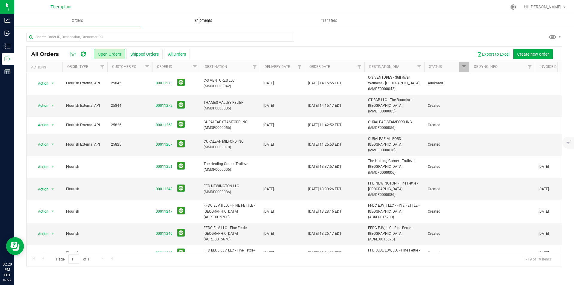
click at [199, 21] on span "Shipments" at bounding box center [203, 20] width 34 height 5
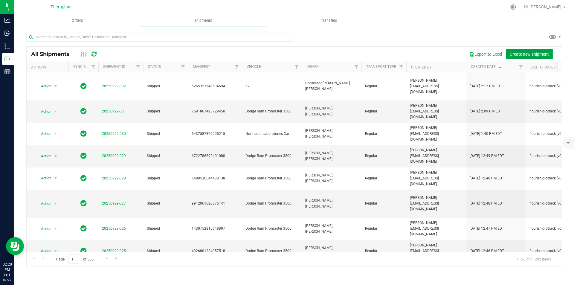
click at [531, 54] on span "Create new shipment" at bounding box center [529, 54] width 39 height 5
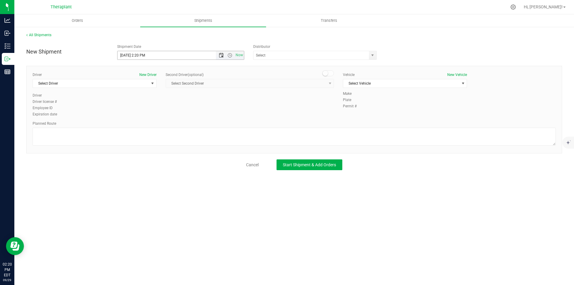
click at [219, 54] on span "Open the date view" at bounding box center [221, 55] width 5 height 5
click at [141, 124] on link "30" at bounding box center [140, 125] width 9 height 9
click at [229, 56] on span "Open the time view" at bounding box center [230, 55] width 5 height 5
click at [176, 120] on li "11:30 PM" at bounding box center [181, 118] width 126 height 8
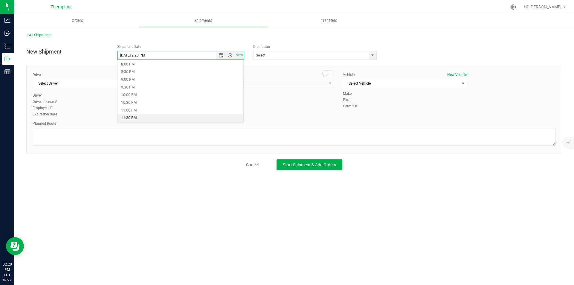
type input "9/30/2025 11:30 PM"
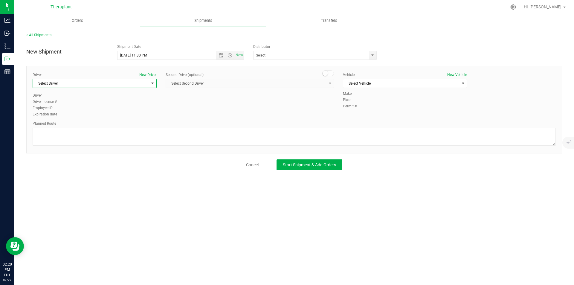
click at [120, 86] on span "Select Driver" at bounding box center [91, 83] width 116 height 8
type input "r"
type input "t"
click at [111, 109] on li "Andy Crespo" at bounding box center [94, 108] width 123 height 9
type input "andy"
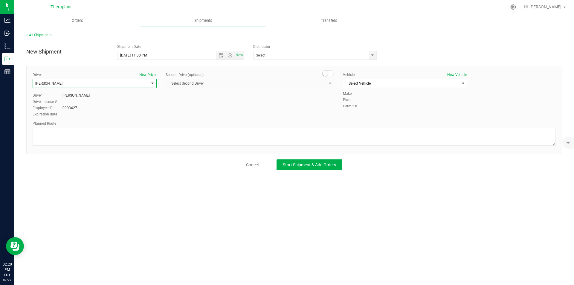
click at [319, 76] on div "Second Driver (optional)" at bounding box center [250, 74] width 168 height 5
click at [328, 73] on span at bounding box center [328, 73] width 12 height 6
click at [321, 80] on span "Select Second Driver" at bounding box center [246, 83] width 160 height 8
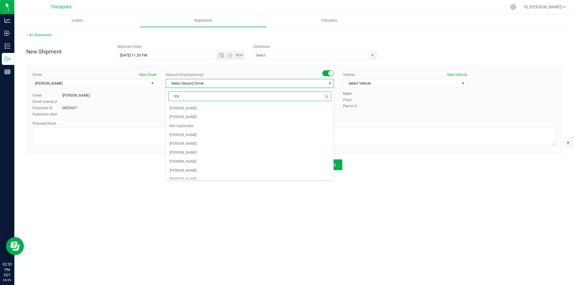
type input "trist"
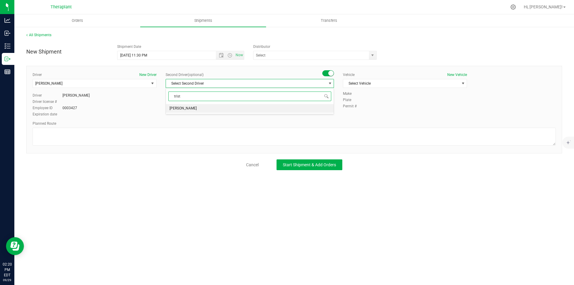
click at [281, 107] on li "Tristian Bordan" at bounding box center [250, 108] width 168 height 9
click at [359, 84] on span "Select Vehicle" at bounding box center [401, 83] width 116 height 8
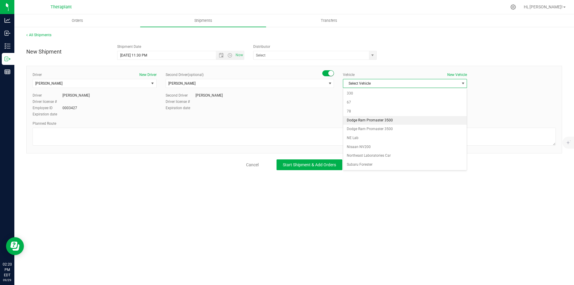
click at [371, 119] on li "Dodge Ram Promaster 3500" at bounding box center [404, 120] width 123 height 9
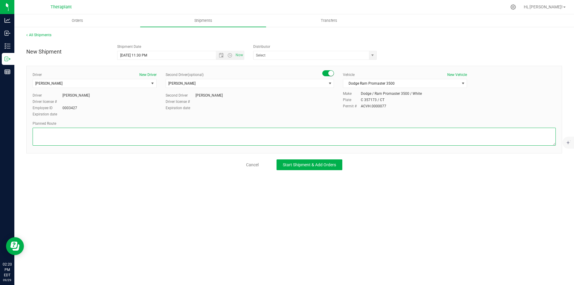
click at [87, 129] on textarea at bounding box center [294, 137] width 523 height 18
paste textarea "Get on CT-8 N in [GEOGRAPHIC_DATA] from [GEOGRAPHIC_DATA] and [GEOGRAPHIC_DATA]…"
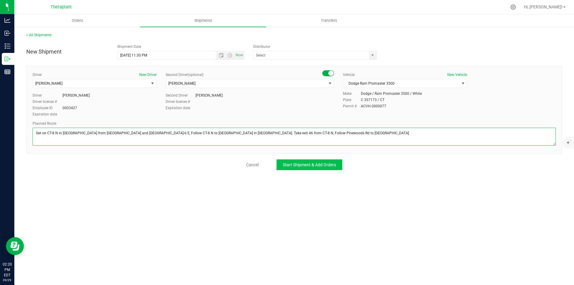
type textarea "Get on CT-8 N in [GEOGRAPHIC_DATA] from [GEOGRAPHIC_DATA] and [GEOGRAPHIC_DATA]…"
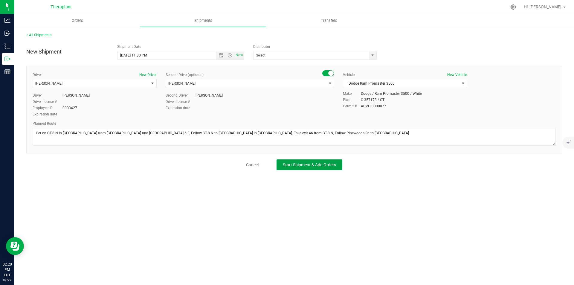
click at [302, 167] on span "Start Shipment & Add Orders" at bounding box center [309, 164] width 53 height 5
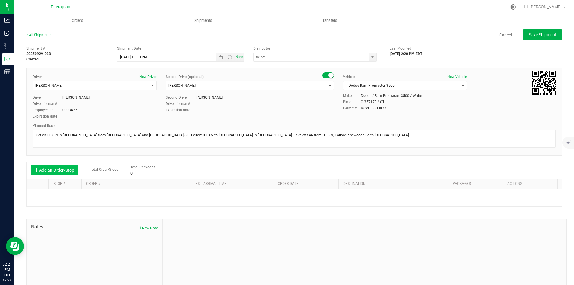
click at [58, 169] on button "Add an Order/Stop" at bounding box center [54, 170] width 47 height 10
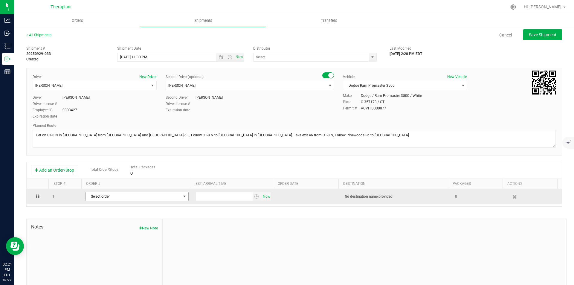
click at [101, 195] on span "Select order" at bounding box center [133, 196] width 95 height 8
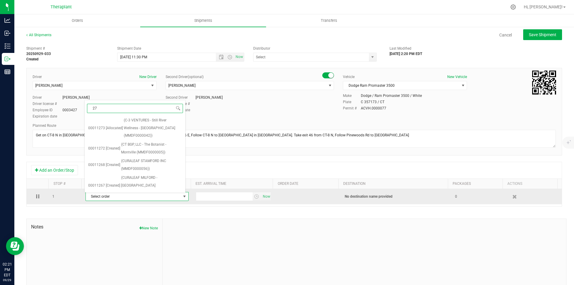
type input "273"
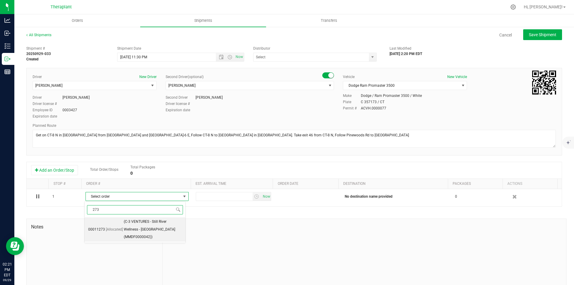
click at [151, 225] on span "(C-3 VENTURES - Still River Wellness - Torrington (MMDF0000042))" at bounding box center [153, 229] width 58 height 23
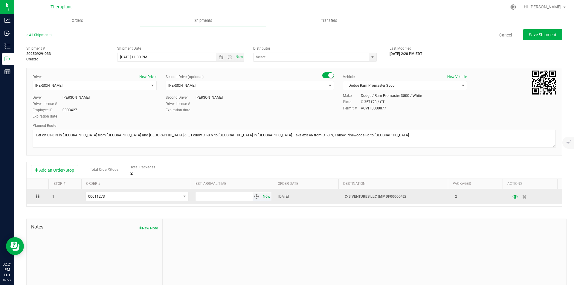
click at [263, 197] on span "Now" at bounding box center [266, 196] width 10 height 9
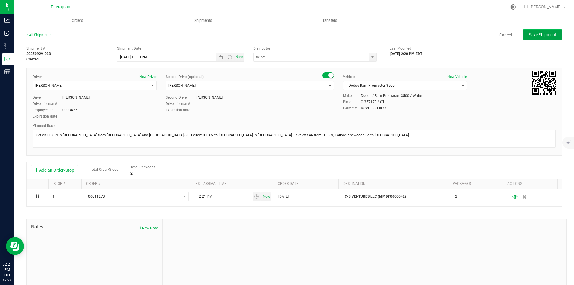
click at [548, 34] on span "Save Shipment" at bounding box center [543, 34] width 28 height 5
type input "10/1/2025 3:30 AM"
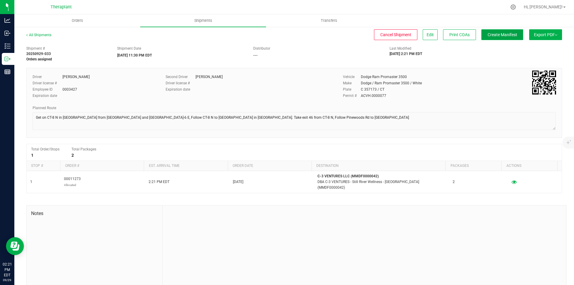
click at [495, 35] on span "Create Manifest" at bounding box center [503, 34] width 30 height 5
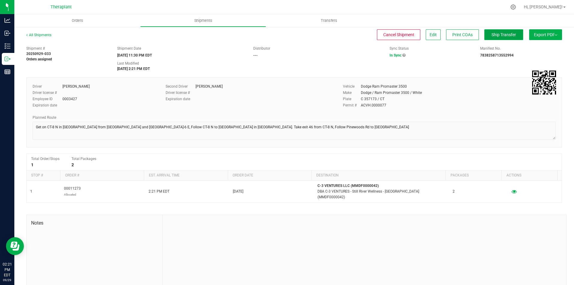
click at [500, 29] on button "Ship Transfer" at bounding box center [503, 34] width 39 height 11
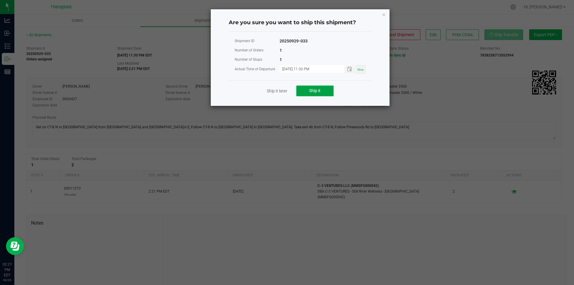
click at [298, 89] on button "Ship it" at bounding box center [314, 91] width 37 height 11
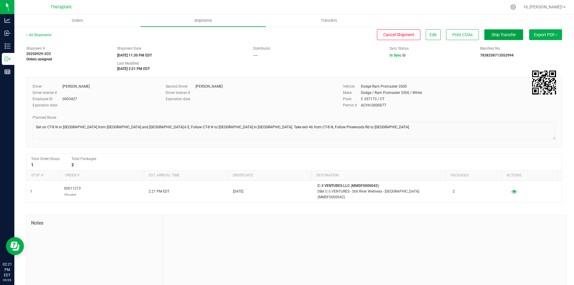
click at [489, 31] on button "Ship Transfer" at bounding box center [503, 34] width 39 height 11
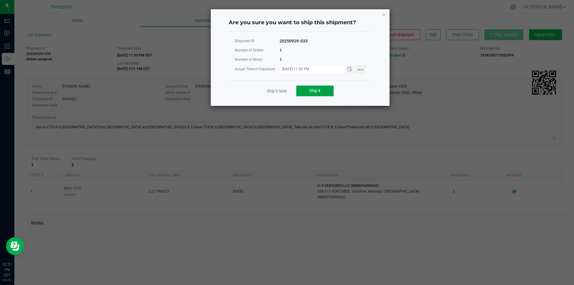
drag, startPoint x: 318, startPoint y: 89, endPoint x: 320, endPoint y: 78, distance: 10.4
click at [318, 89] on span "Ship it" at bounding box center [314, 90] width 11 height 5
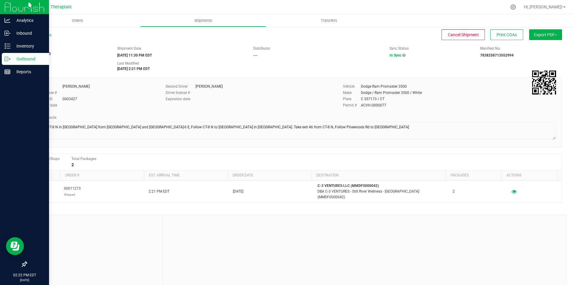
click at [12, 5] on img at bounding box center [24, 7] width 40 height 14
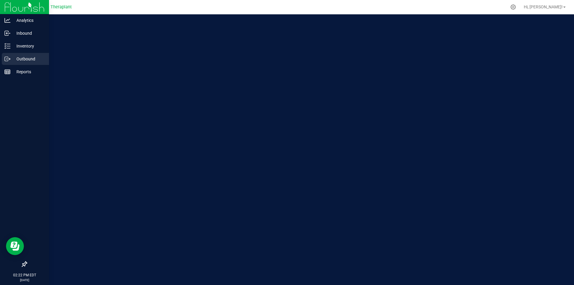
click at [33, 60] on p "Outbound" at bounding box center [28, 58] width 36 height 7
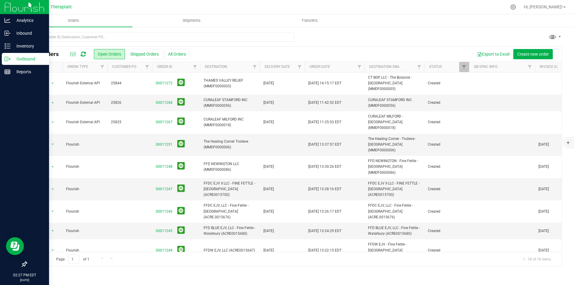
click at [84, 54] on icon at bounding box center [83, 54] width 5 height 6
